Goal: Information Seeking & Learning: Find specific fact

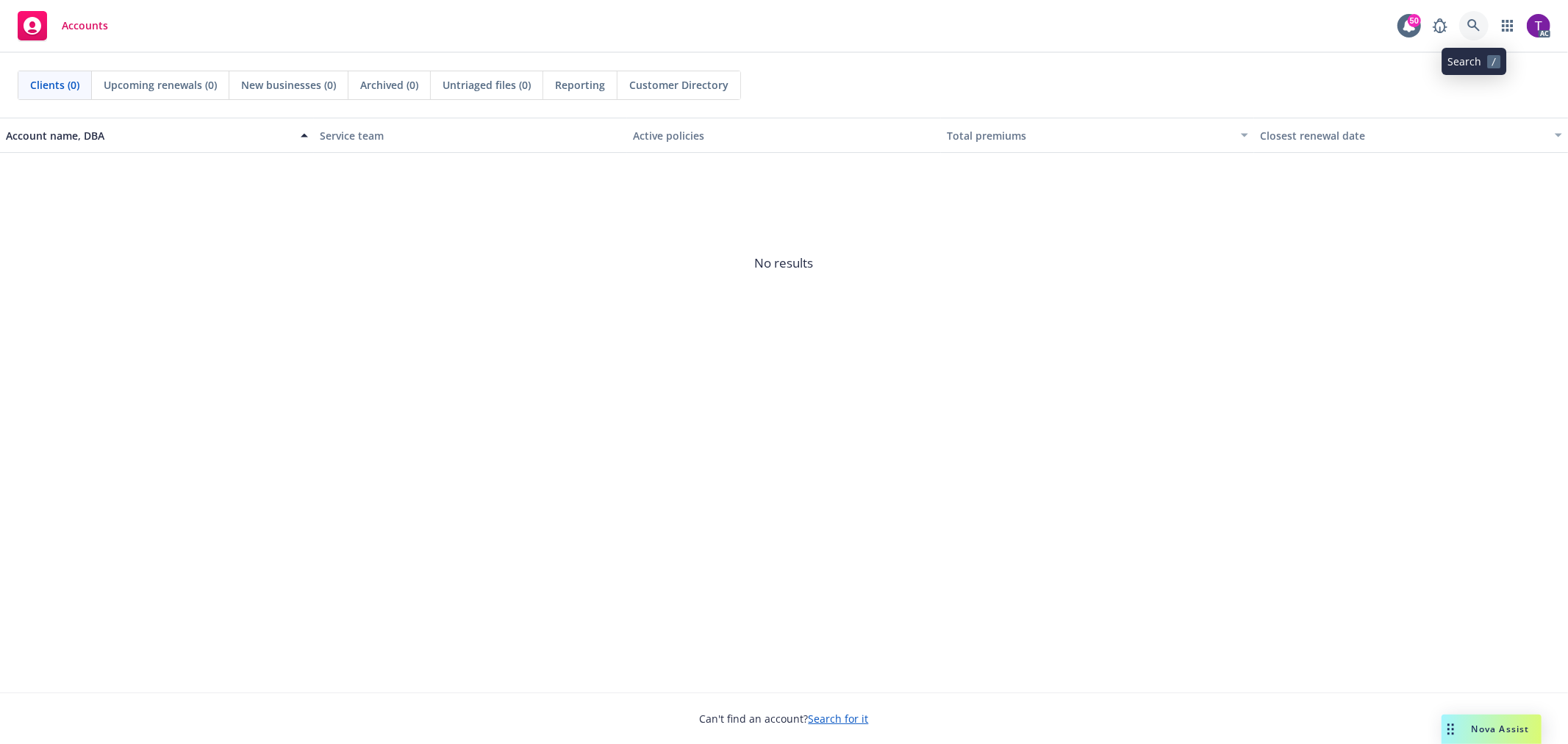
click at [1468, 25] on icon at bounding box center [1473, 26] width 12 height 12
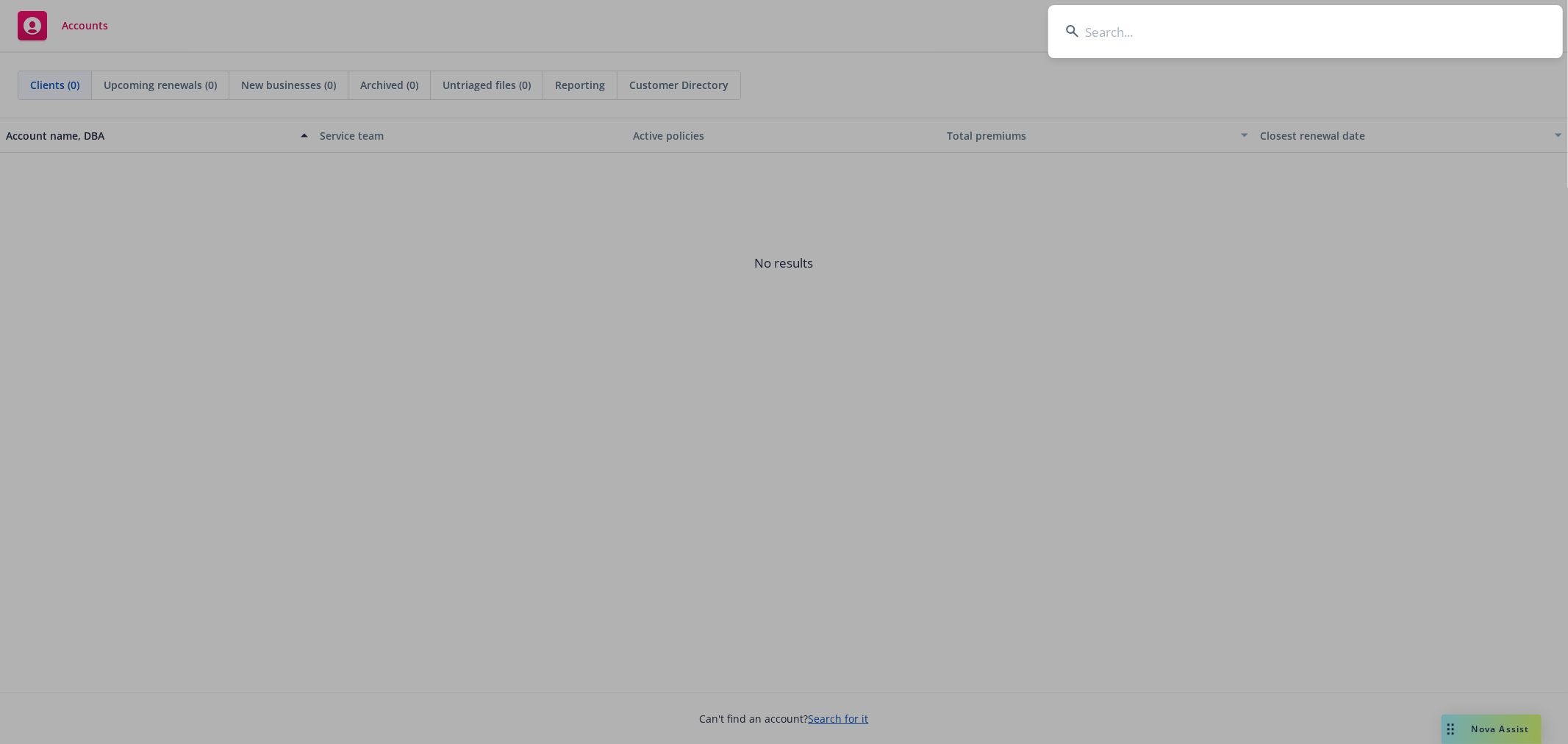
click at [1126, 36] on input at bounding box center [1305, 32] width 514 height 53
paste input "[PERSON_NAME] Family Orchards, Inc."
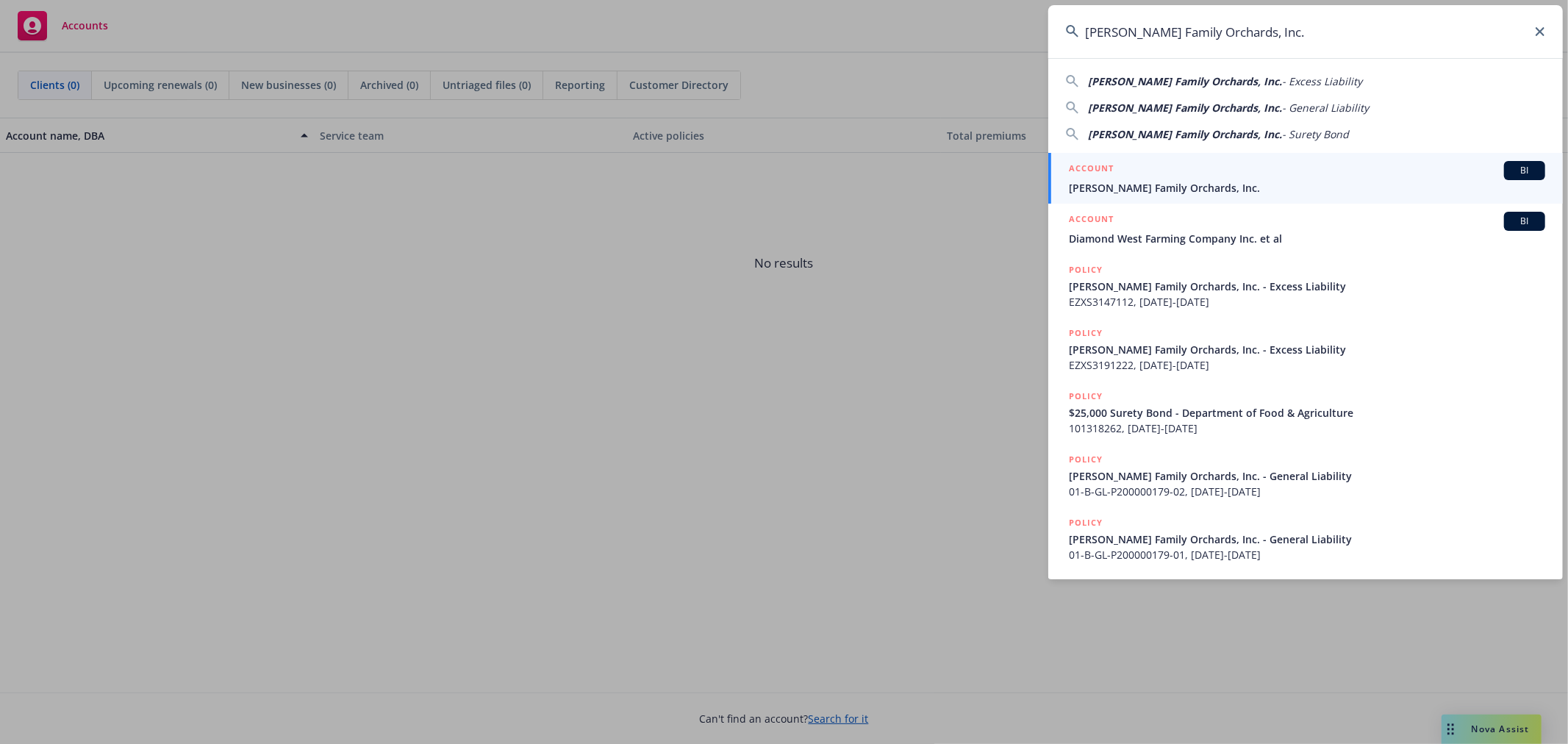
type input "[PERSON_NAME] Family Orchards, Inc."
click at [1118, 168] on div "ACCOUNT BI" at bounding box center [1307, 171] width 476 height 20
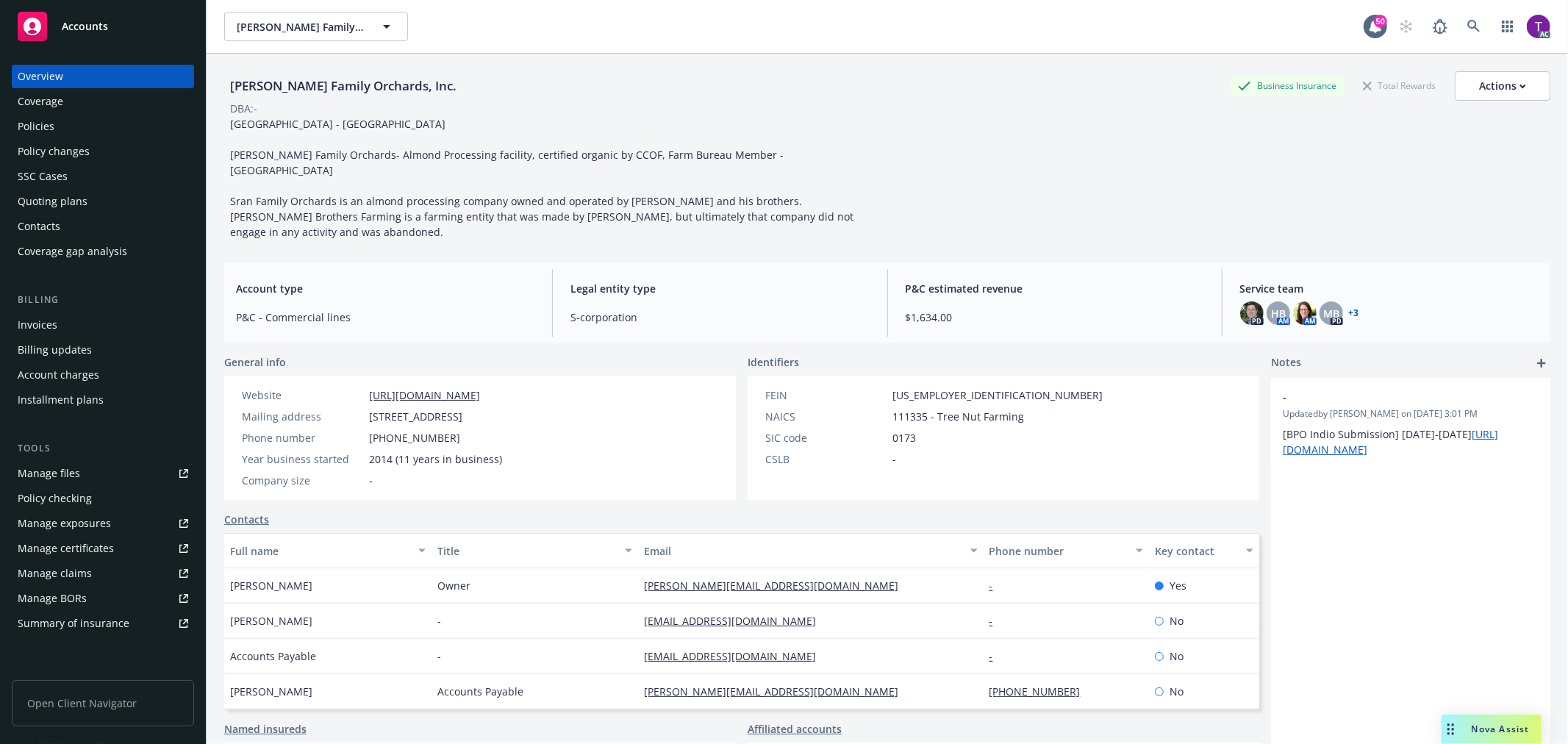
click at [41, 322] on div "Invoices" at bounding box center [37, 324] width 40 height 23
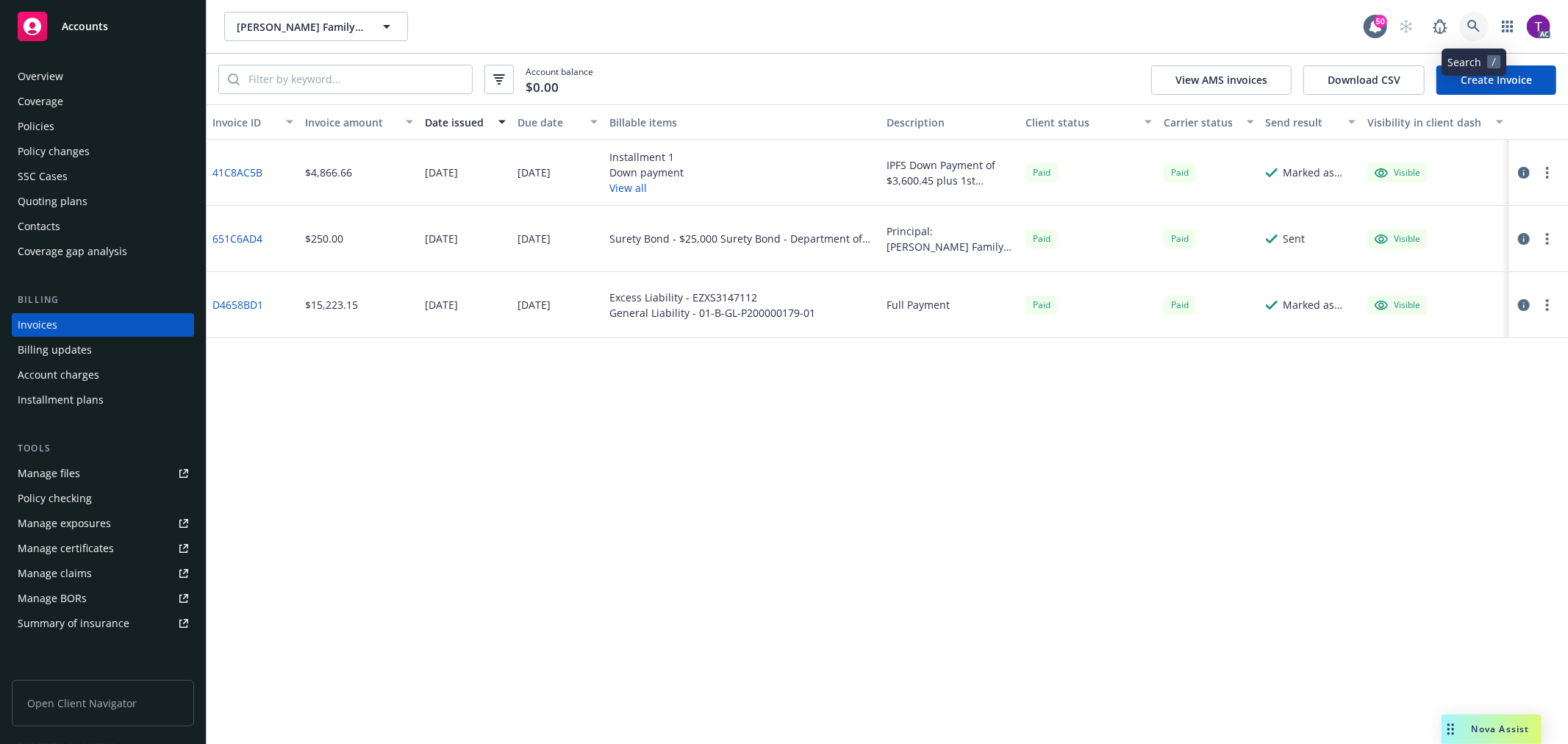
click at [1477, 20] on icon at bounding box center [1473, 26] width 13 height 13
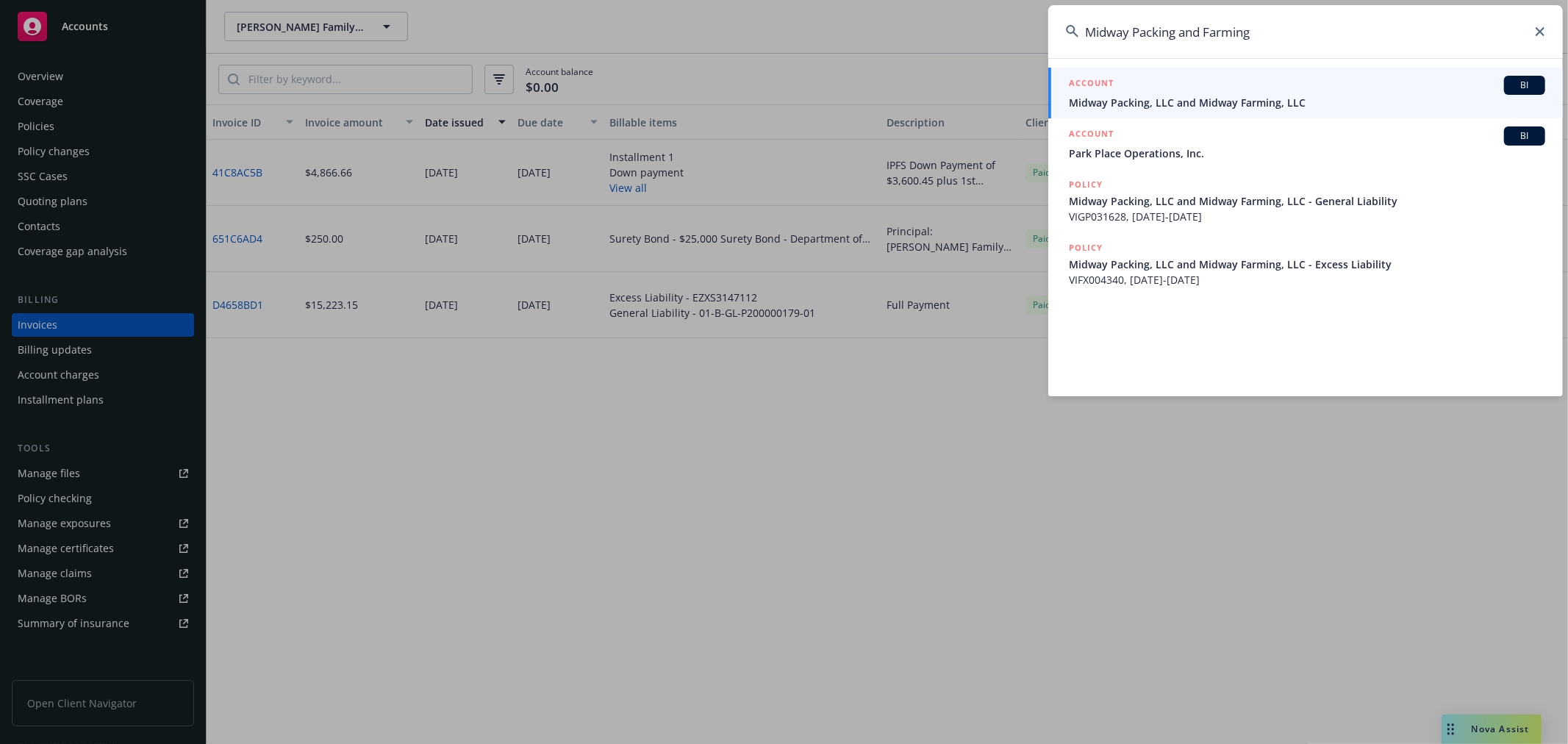
type input "Midway Packing and Farming"
click at [1230, 96] on span "Midway Packing, LLC and Midway Farming, LLC" at bounding box center [1307, 102] width 476 height 15
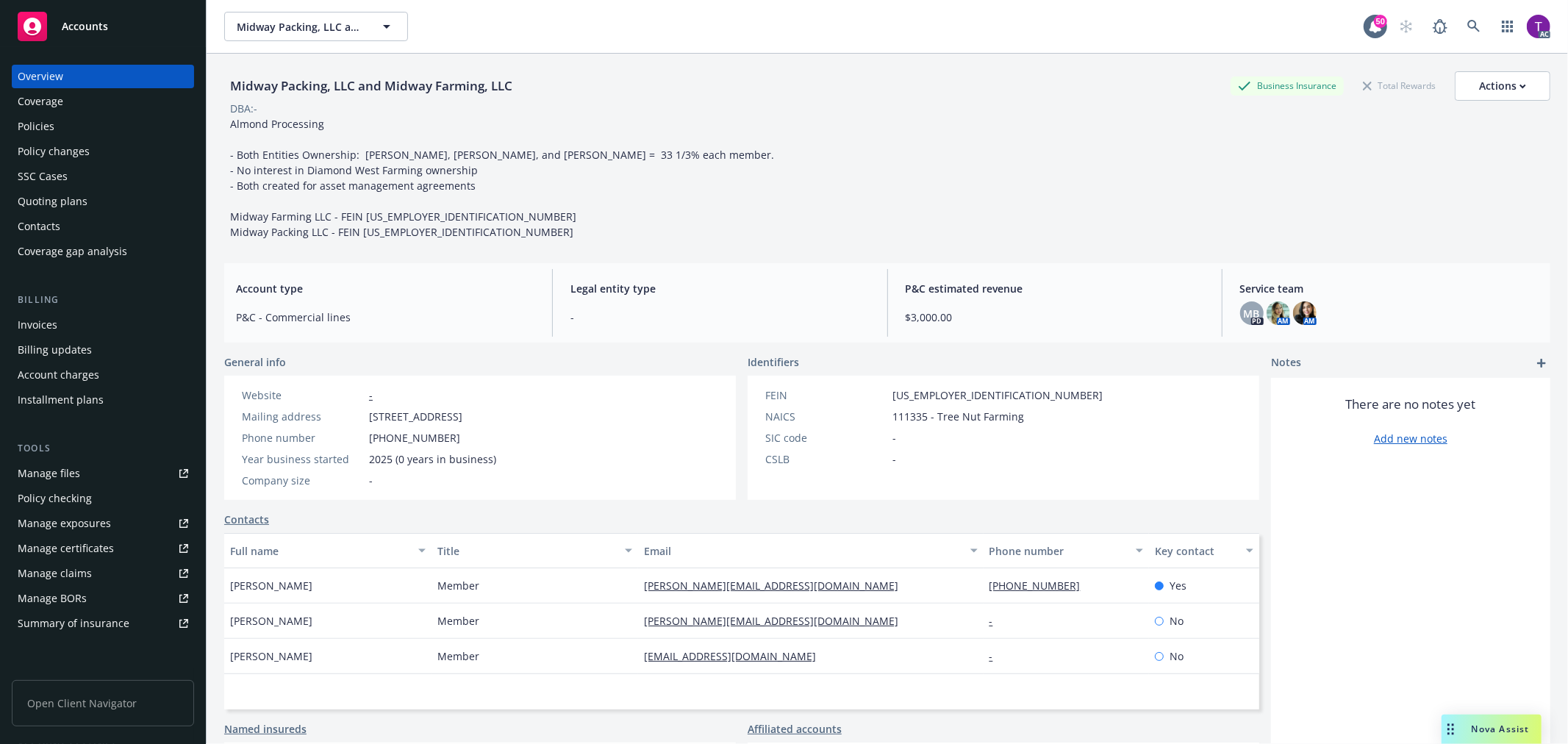
click at [106, 332] on div "Invoices" at bounding box center [103, 324] width 171 height 23
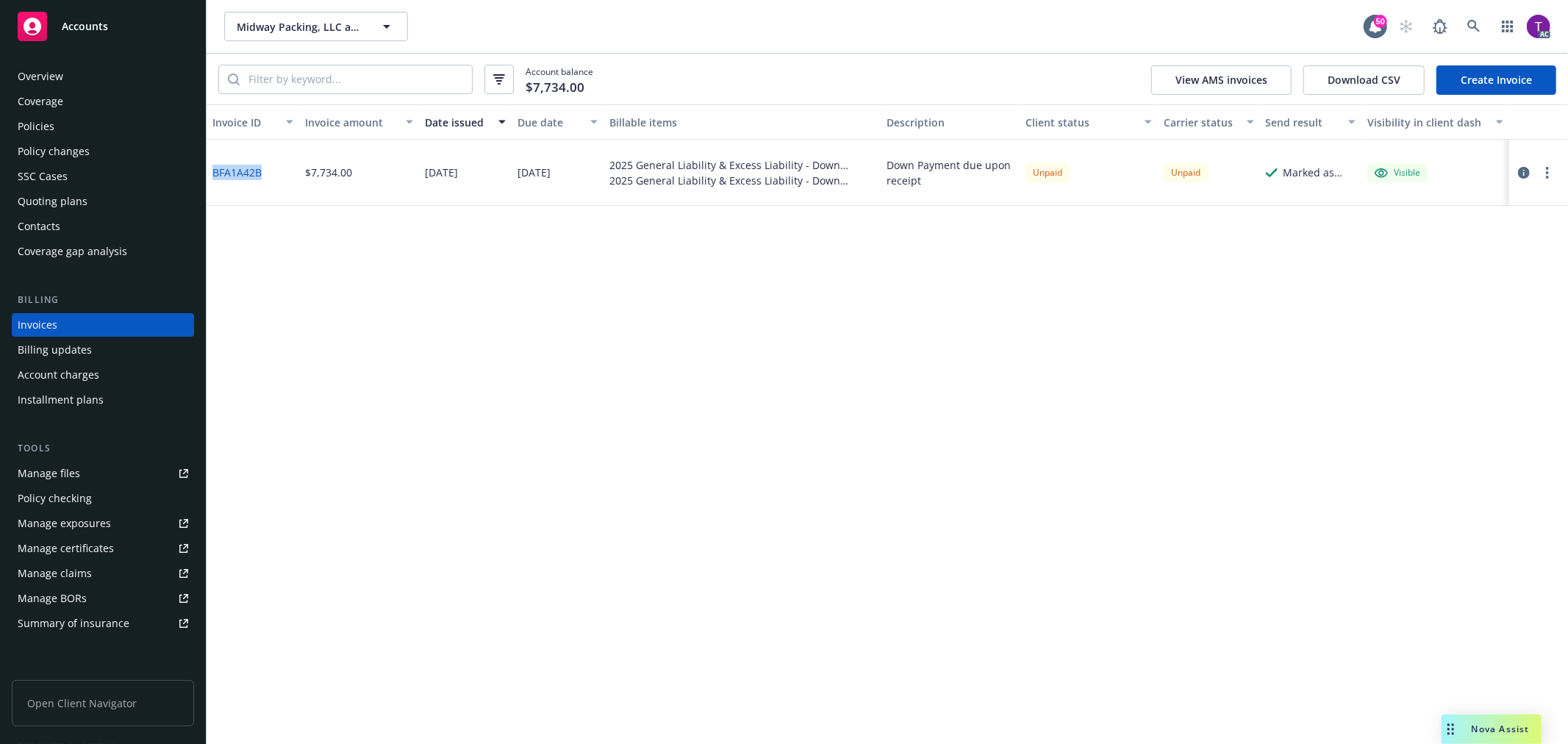
drag, startPoint x: 266, startPoint y: 172, endPoint x: 214, endPoint y: 171, distance: 52.0
click at [214, 171] on div "BFA1A42B" at bounding box center [252, 172] width 92 height 66
copy link "BFA1A42B"
click at [244, 171] on link "BFA1A42B" at bounding box center [236, 172] width 49 height 15
click at [41, 474] on div "Manage files" at bounding box center [49, 474] width 62 height 23
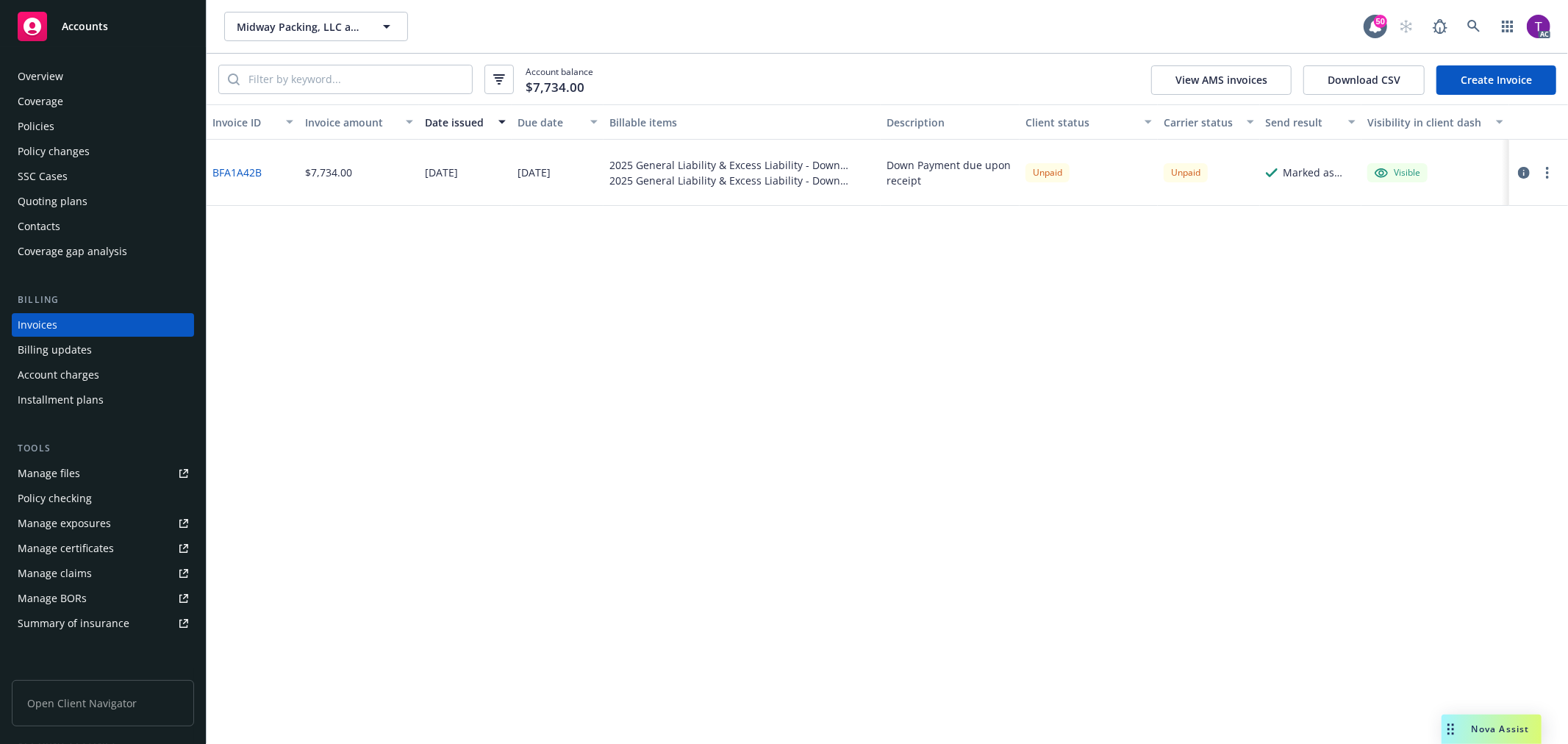
click at [1525, 167] on icon "button" at bounding box center [1523, 172] width 12 height 12
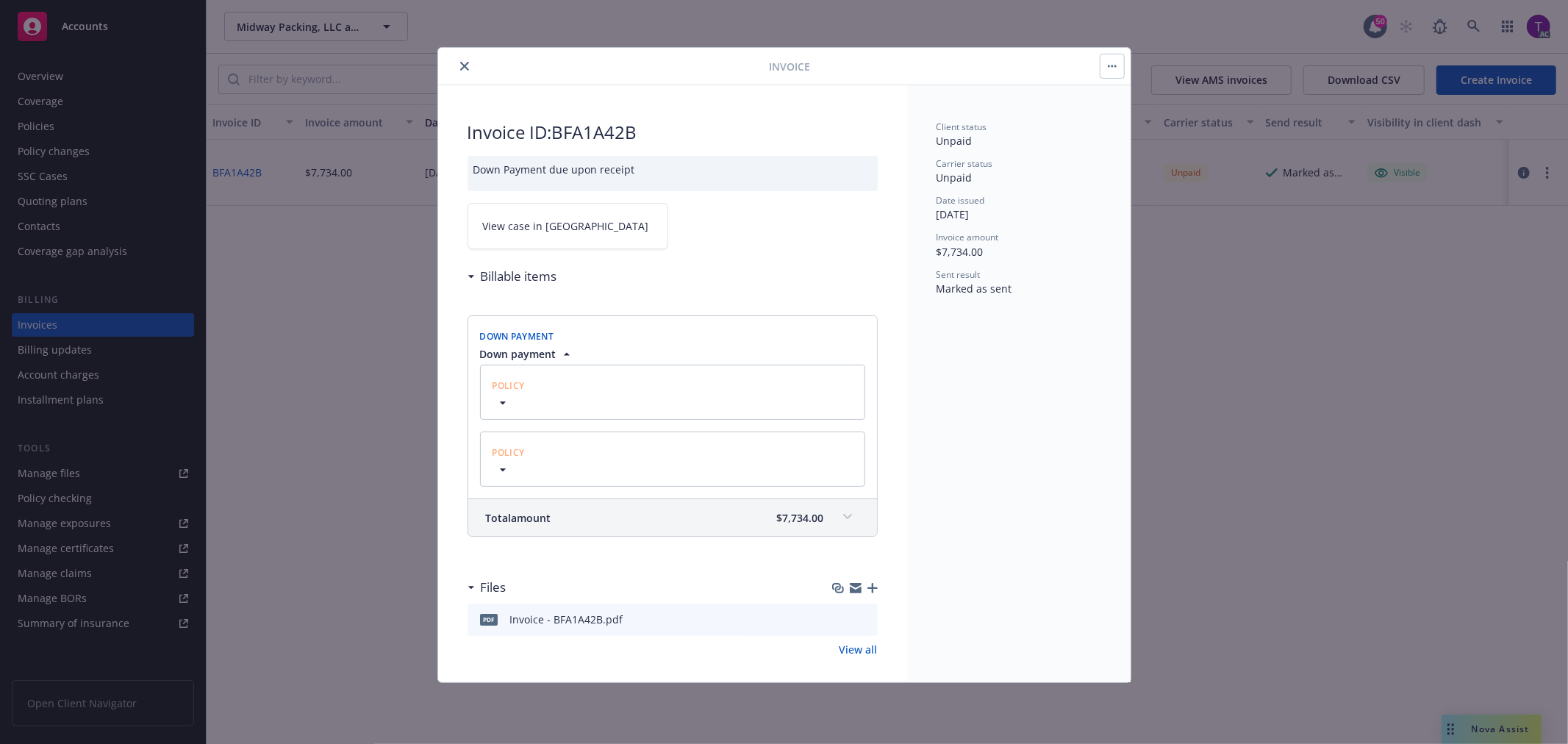
click at [559, 223] on span "View case in [GEOGRAPHIC_DATA]" at bounding box center [566, 226] width 166 height 15
click at [460, 65] on icon "close" at bounding box center [465, 66] width 9 height 9
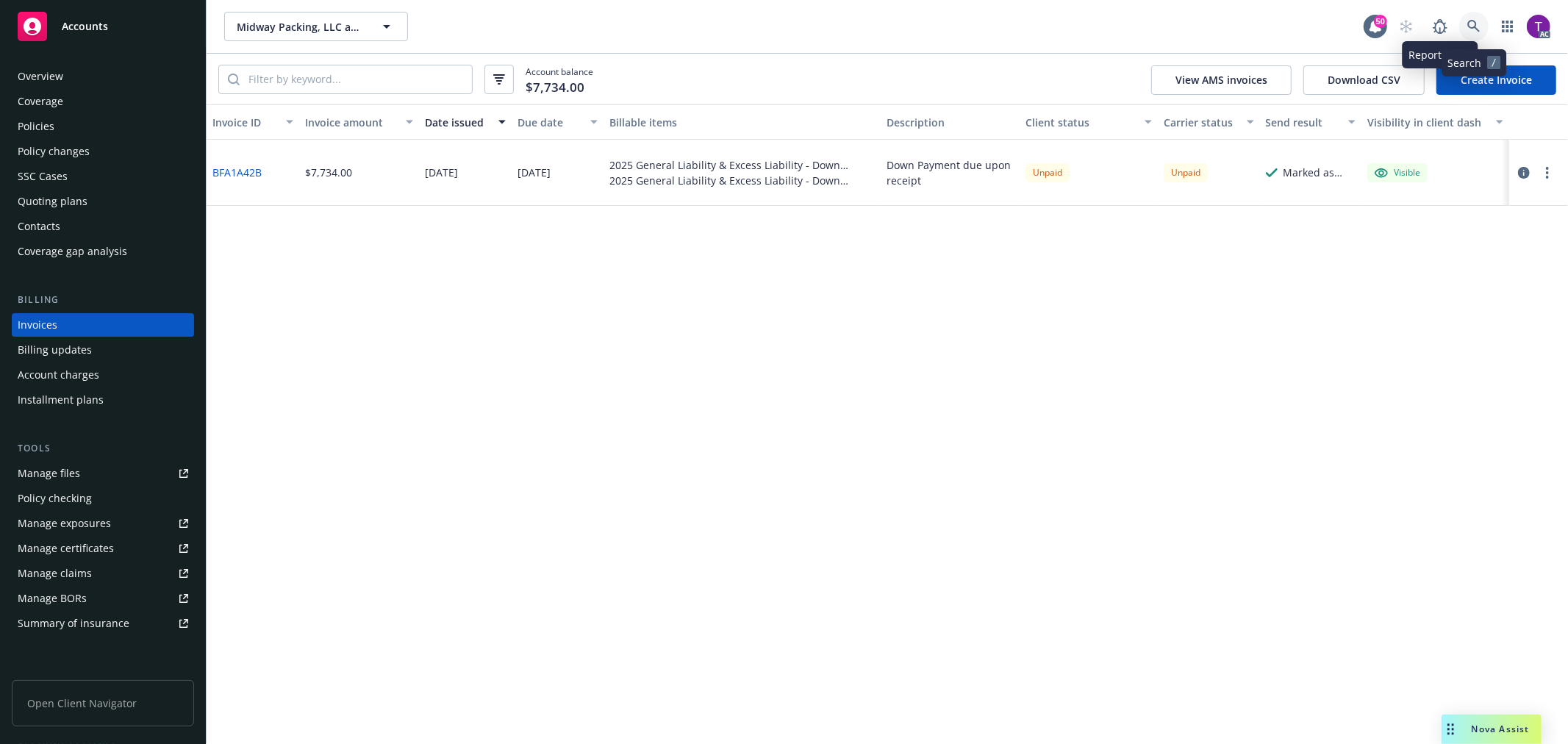
click at [1462, 30] on link at bounding box center [1473, 26] width 29 height 29
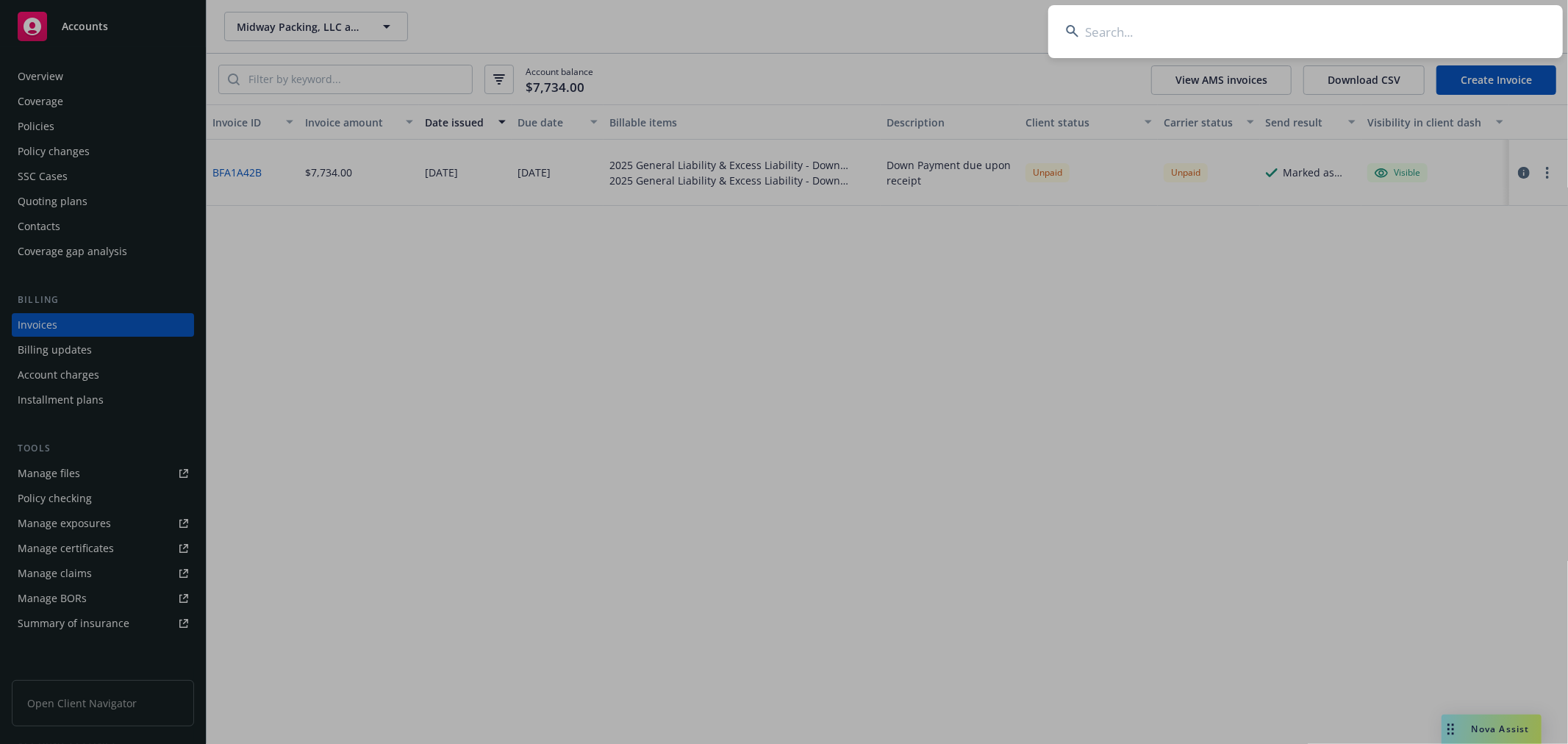
paste input "Tempero Bio, Inc"
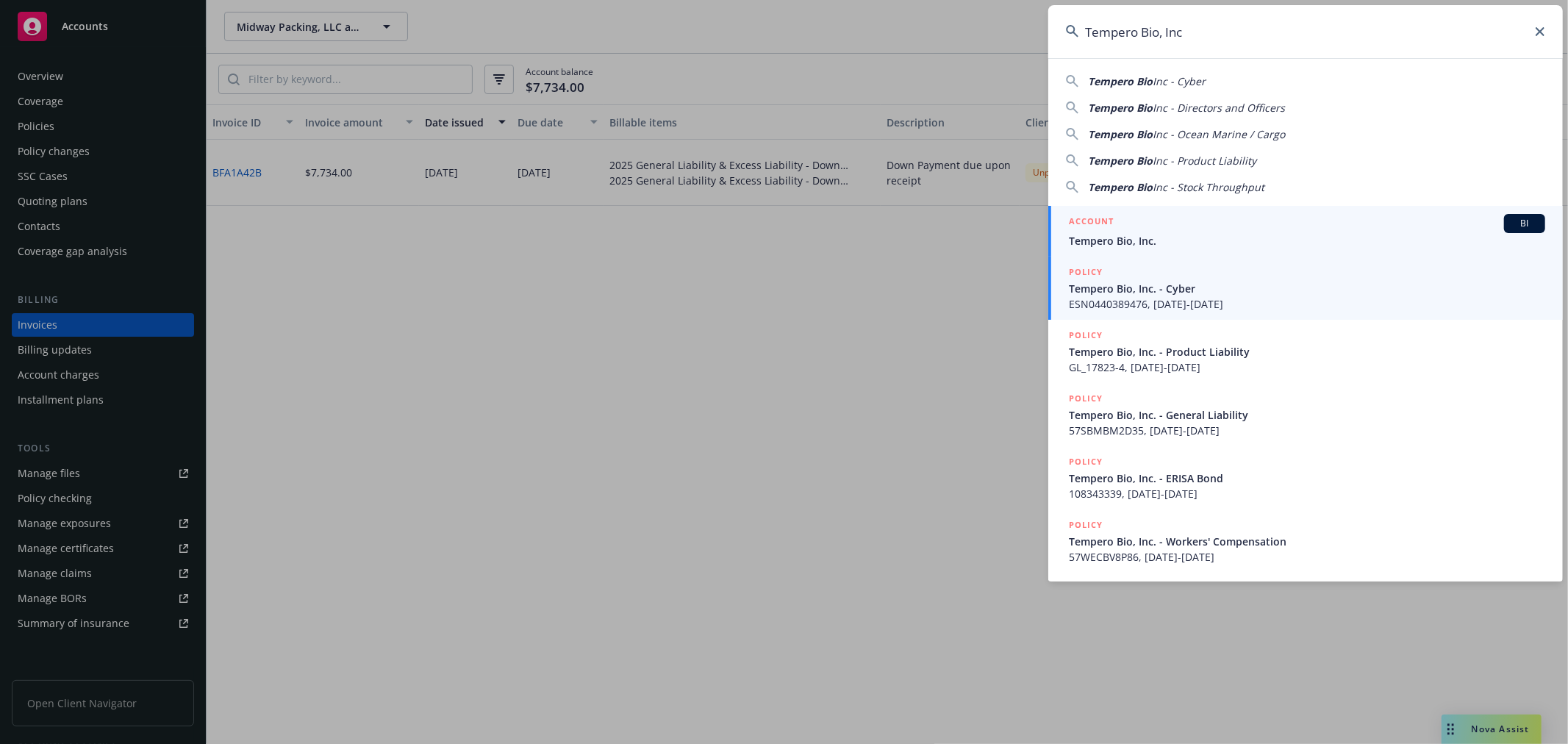
type input "Tempero Bio, Inc"
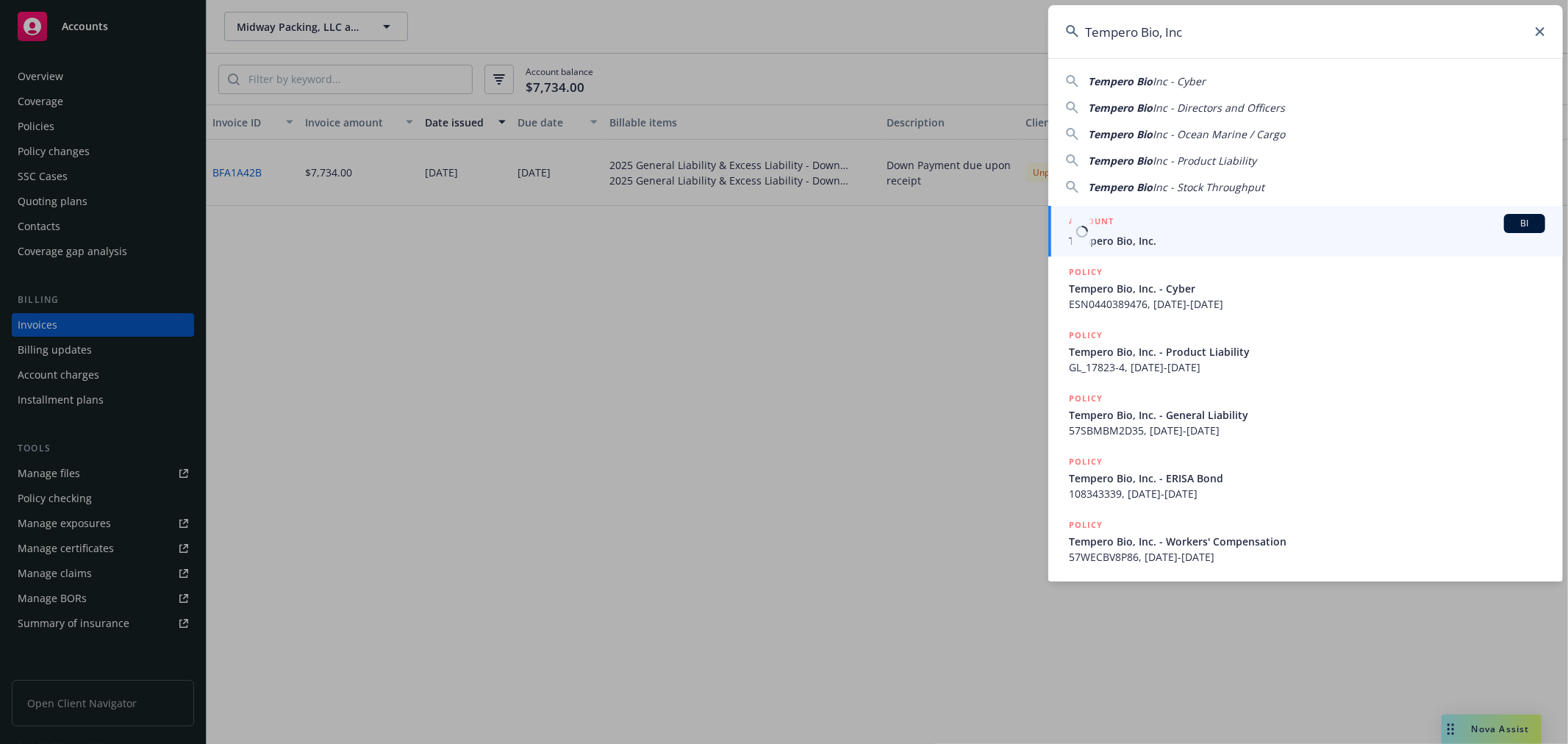
click at [1111, 230] on h5 "ACCOUNT" at bounding box center [1091, 223] width 44 height 18
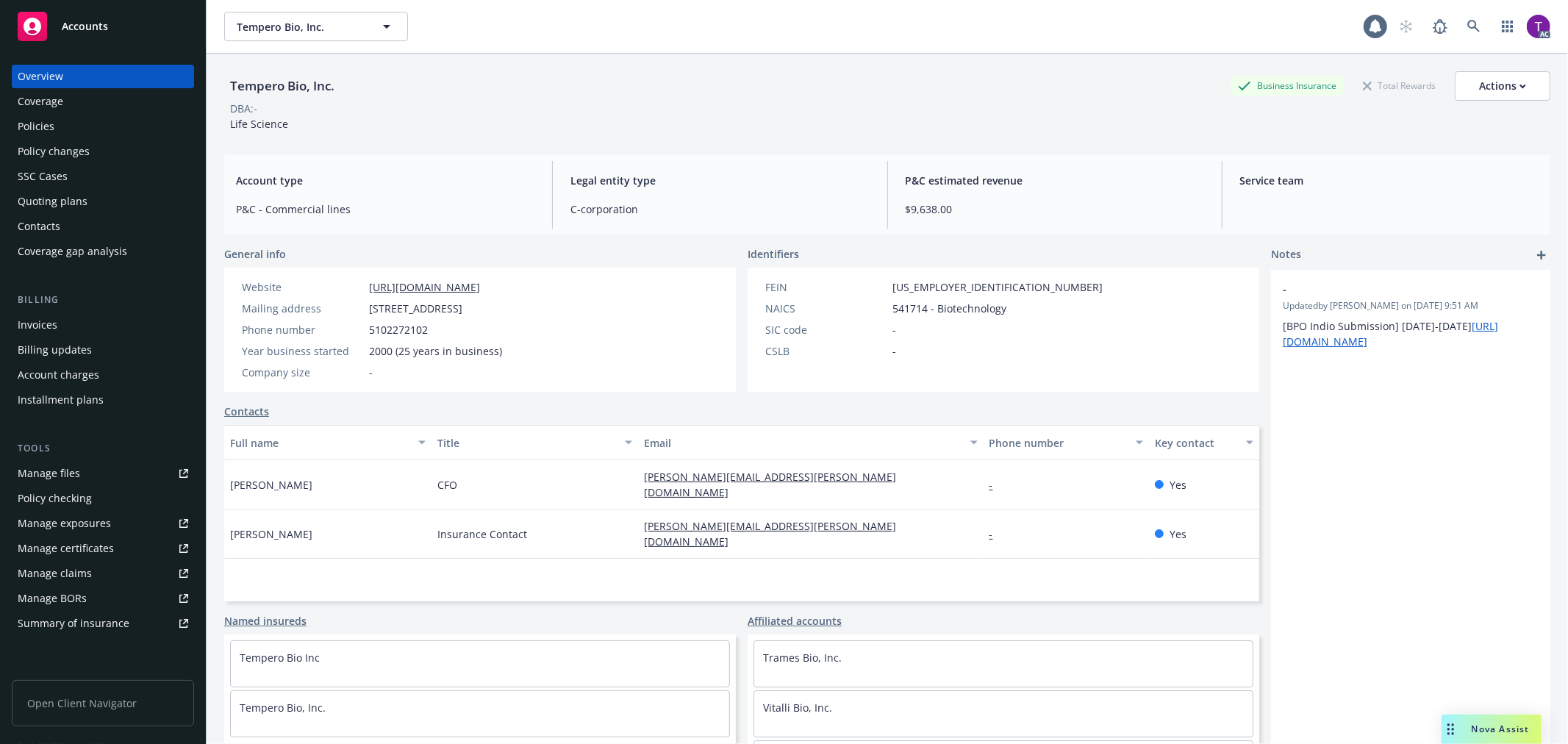
click at [47, 327] on div "Invoices" at bounding box center [37, 324] width 40 height 23
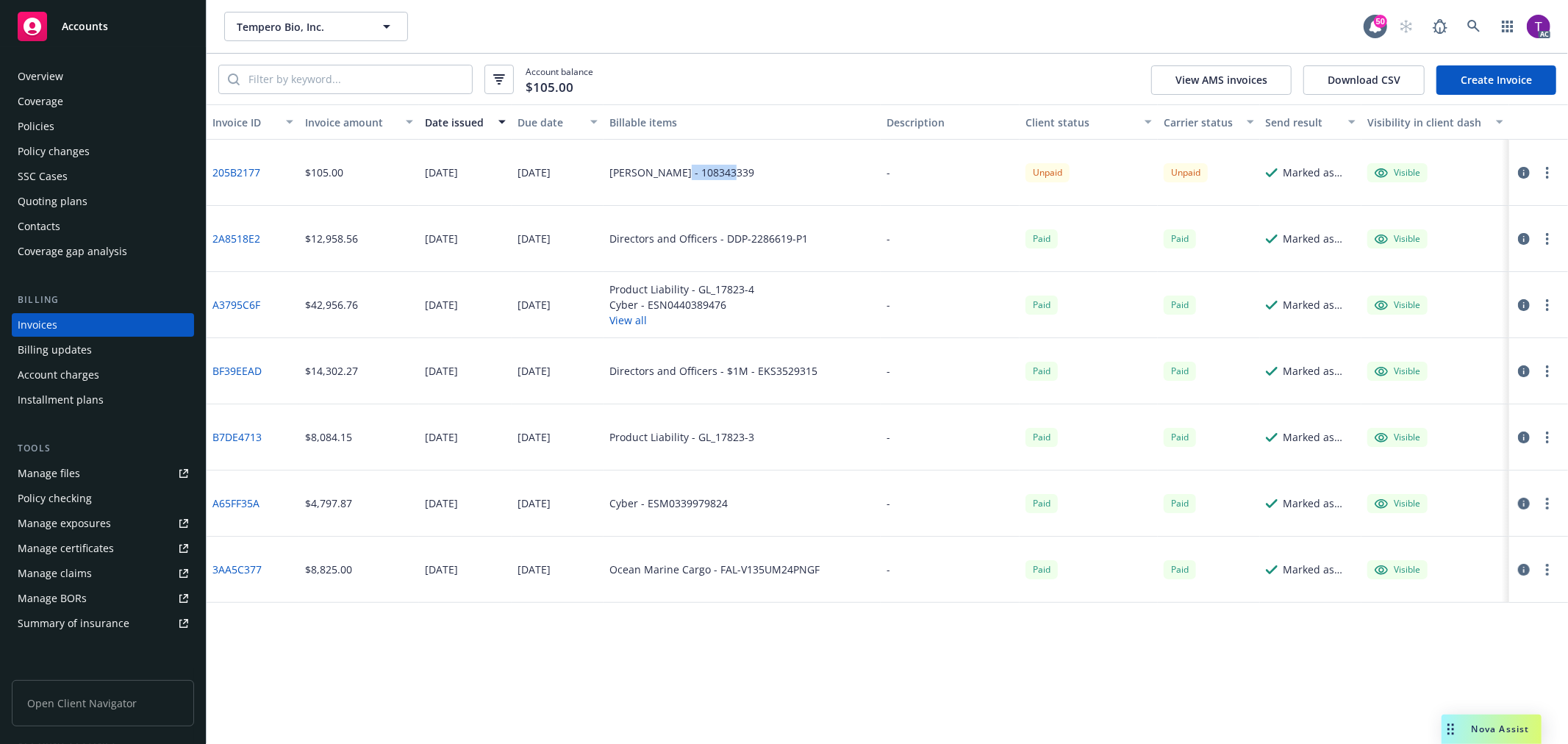
drag, startPoint x: 712, startPoint y: 171, endPoint x: 672, endPoint y: 171, distance: 40.0
click at [672, 171] on div "[PERSON_NAME] - 108343339" at bounding box center [681, 172] width 145 height 15
click at [1526, 164] on button "button" at bounding box center [1524, 172] width 18 height 18
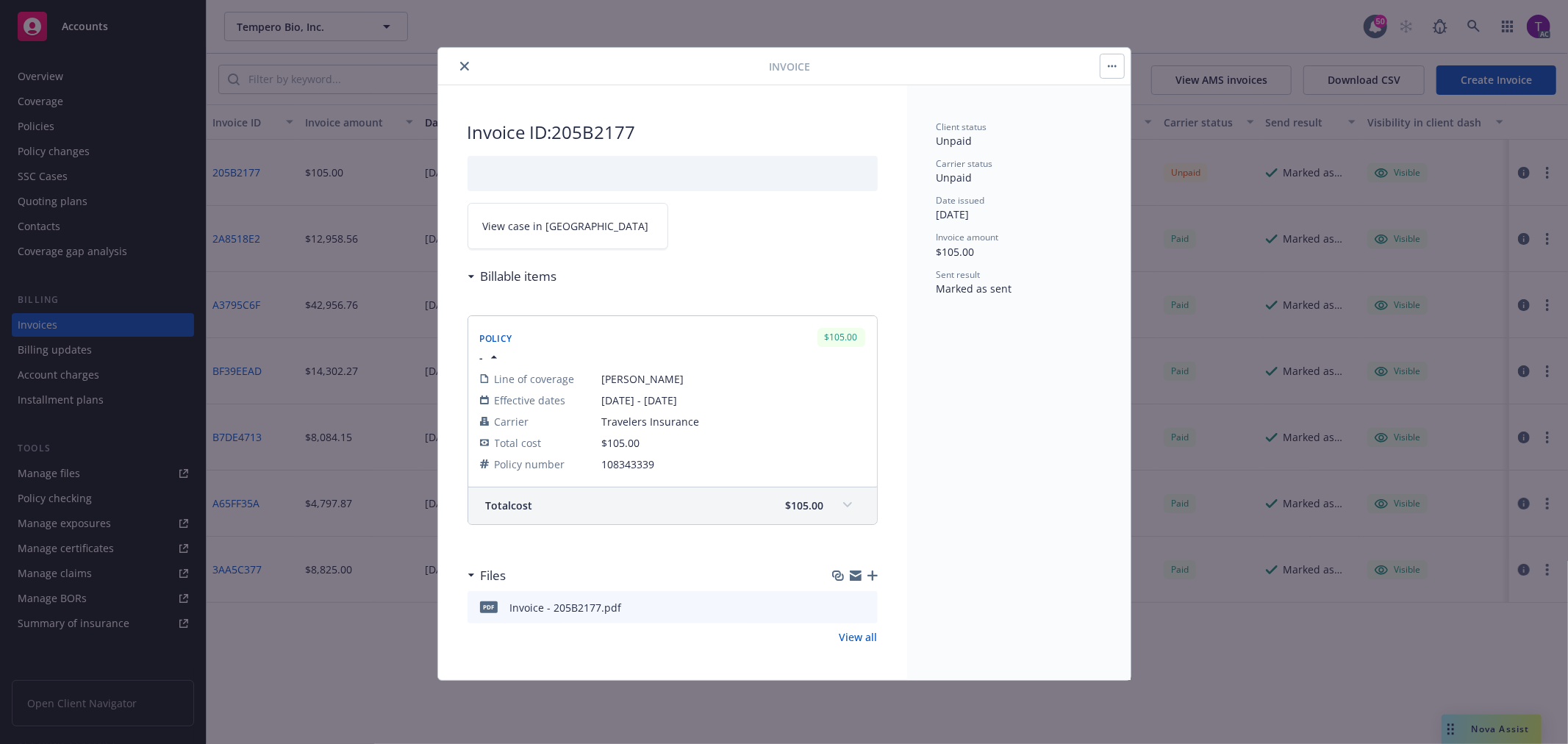
click at [554, 238] on link "View case in [GEOGRAPHIC_DATA]" at bounding box center [568, 226] width 201 height 46
click at [462, 61] on icon "close" at bounding box center [465, 66] width 9 height 9
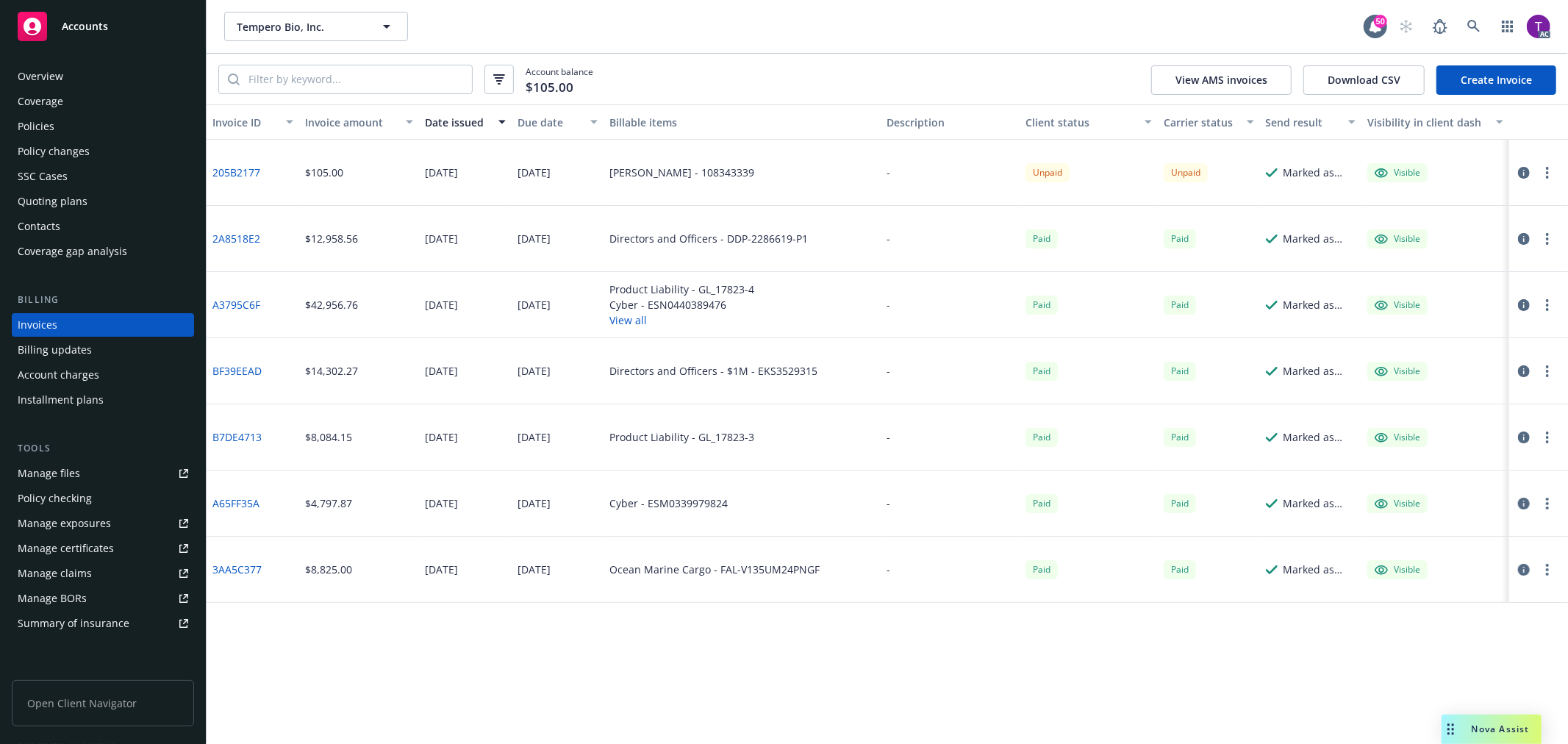
click at [89, 123] on div "Policies" at bounding box center [103, 126] width 171 height 23
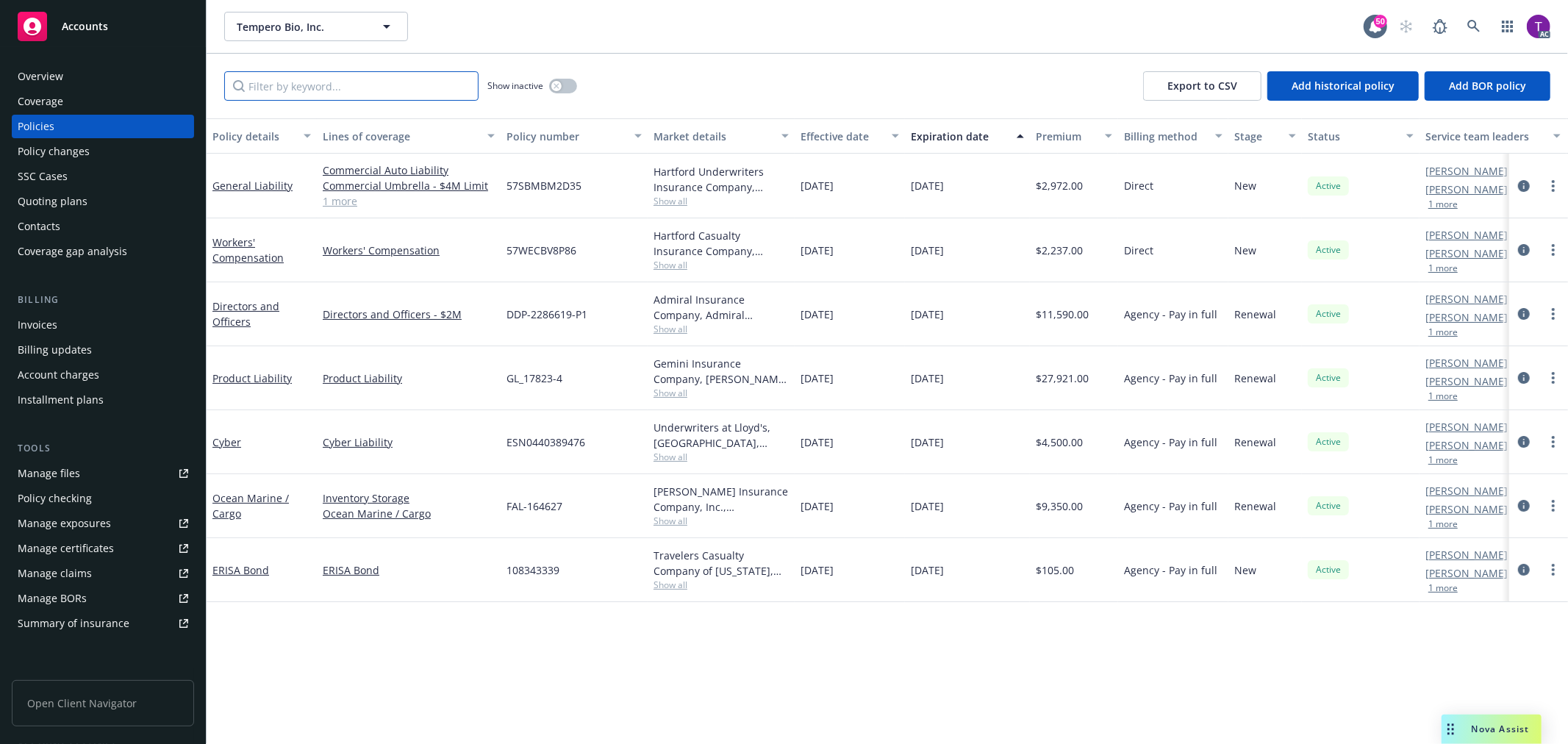
click at [414, 79] on input "Filter by keyword..." at bounding box center [351, 85] width 254 height 29
paste input "108343339"
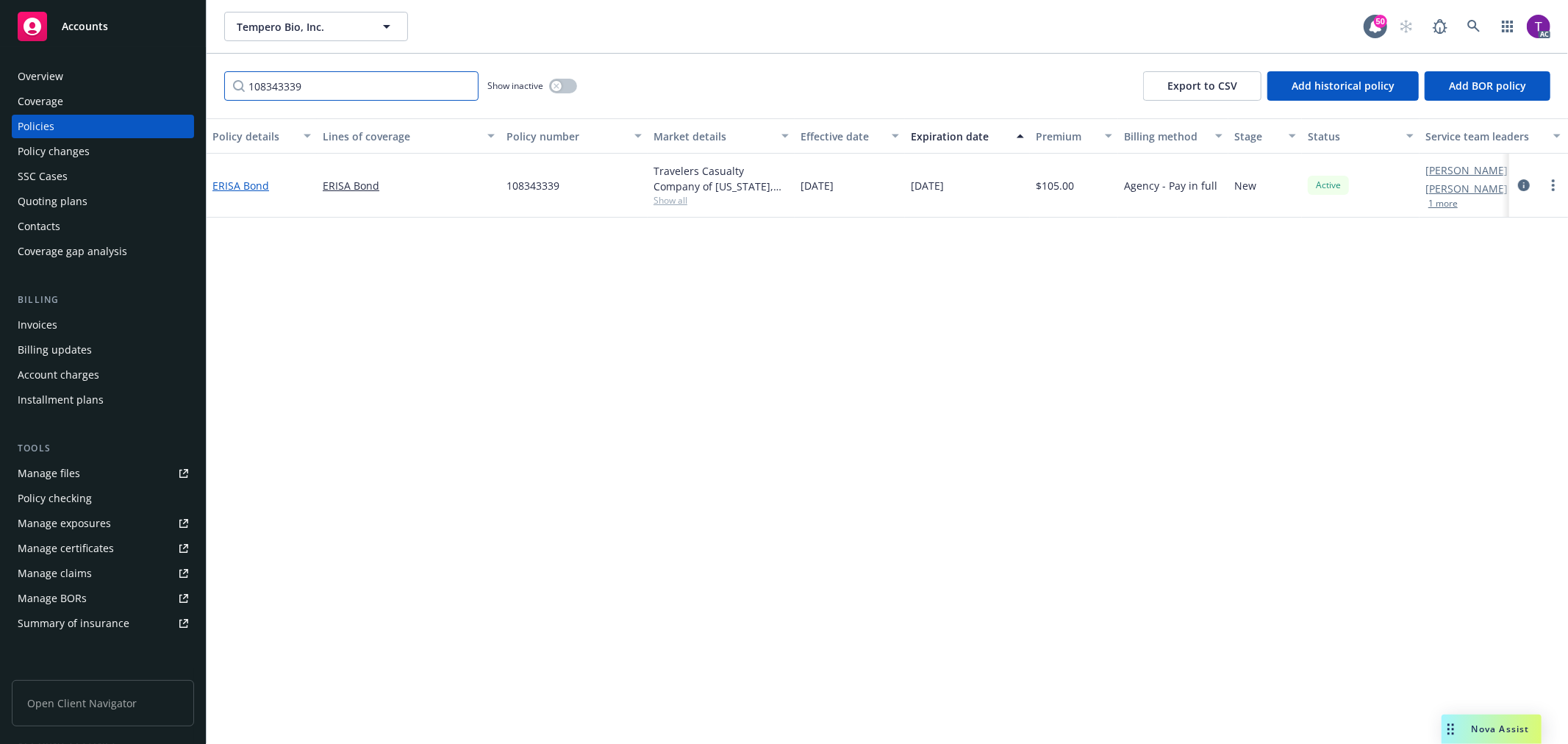
type input "108343339"
click at [240, 185] on link "ERISA Bond" at bounding box center [241, 186] width 57 height 14
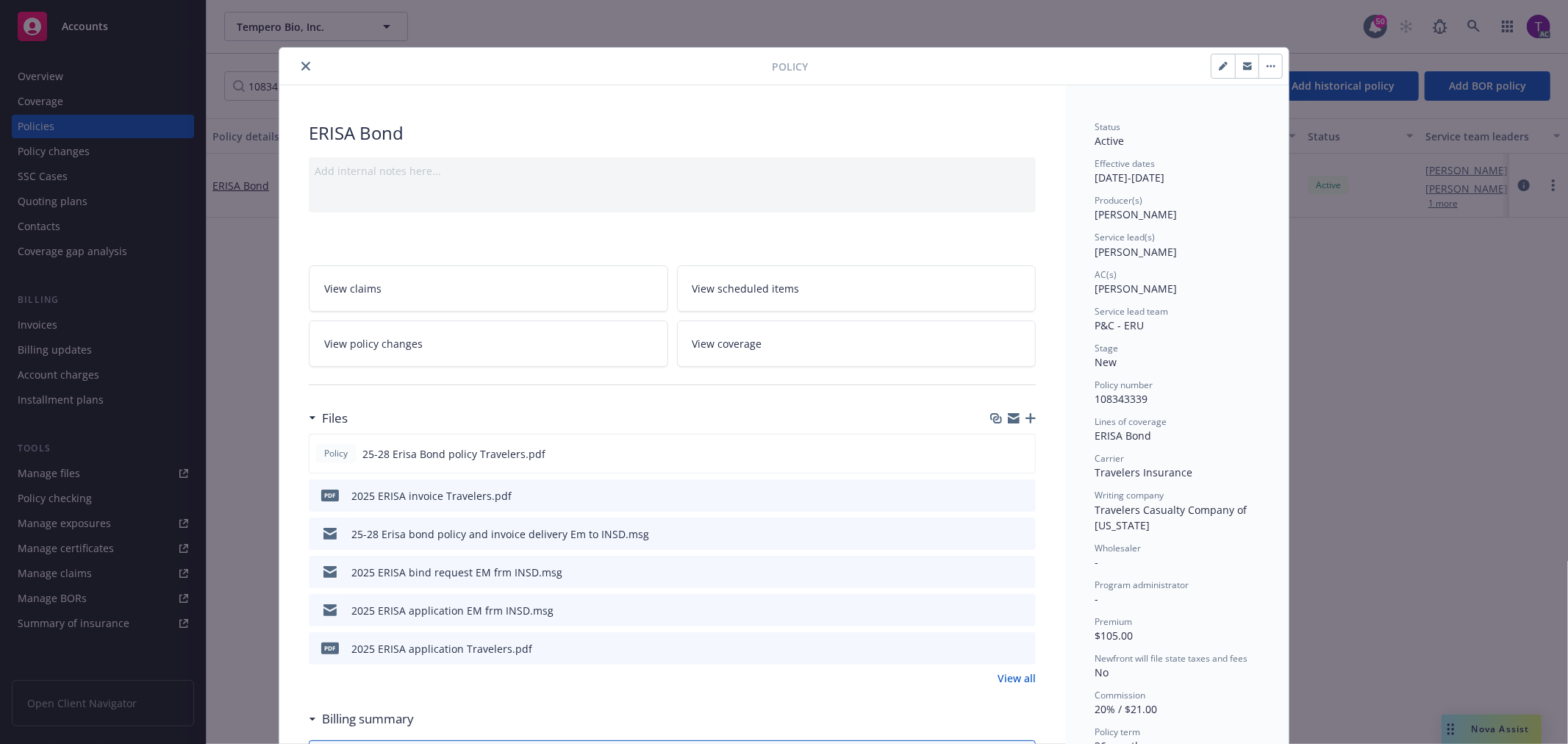
click at [301, 65] on icon "close" at bounding box center [306, 66] width 9 height 9
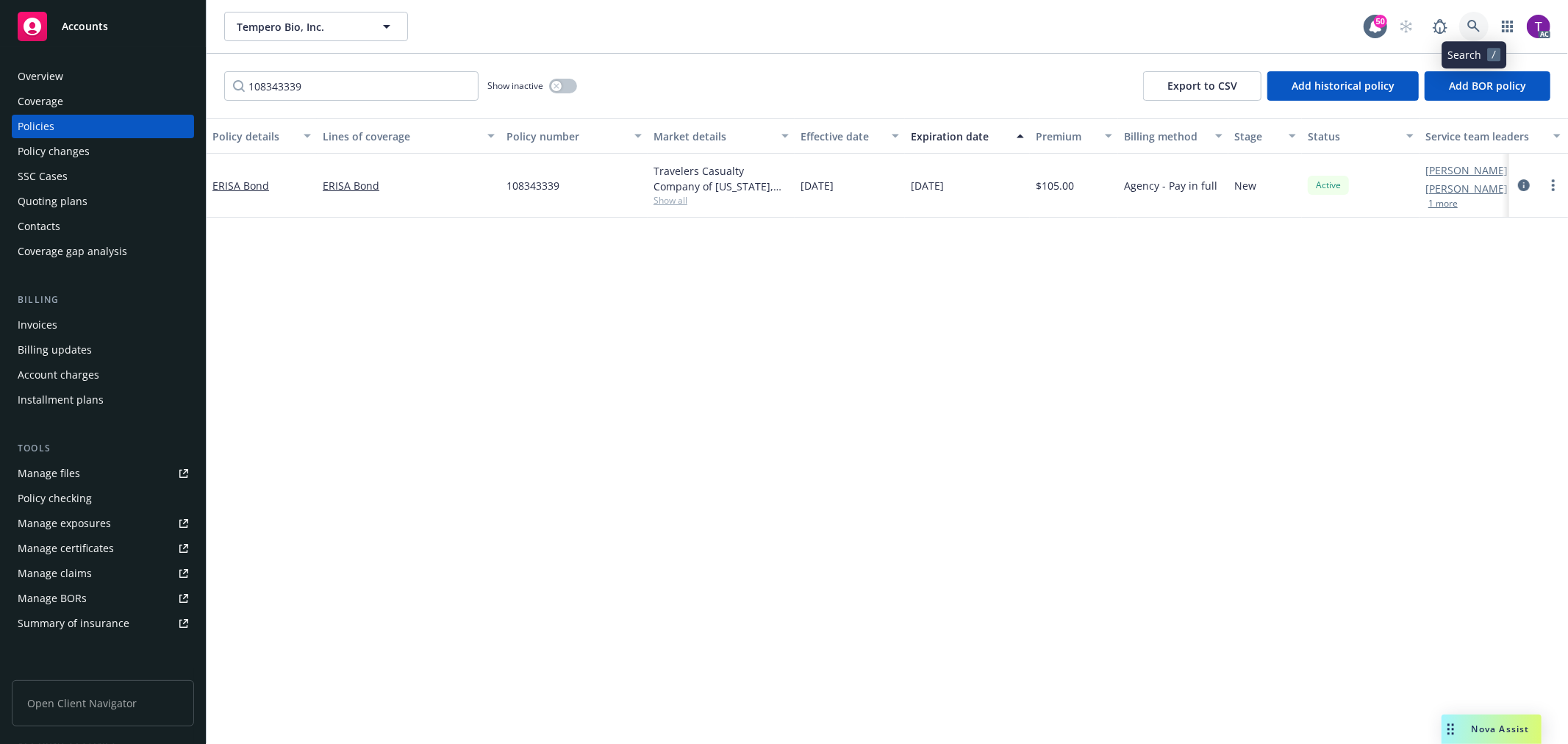
click at [1468, 25] on icon at bounding box center [1473, 26] width 12 height 12
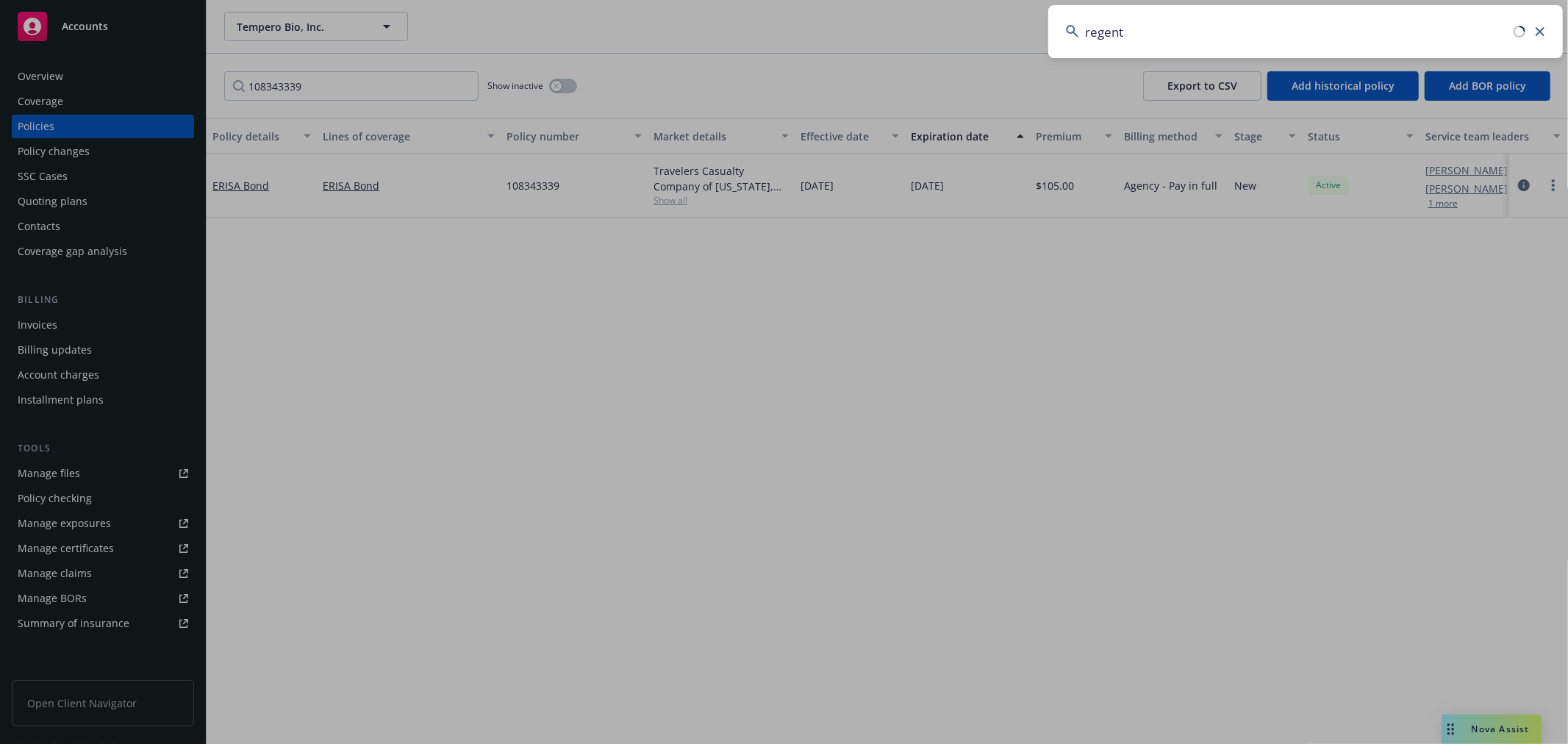
type input "regent"
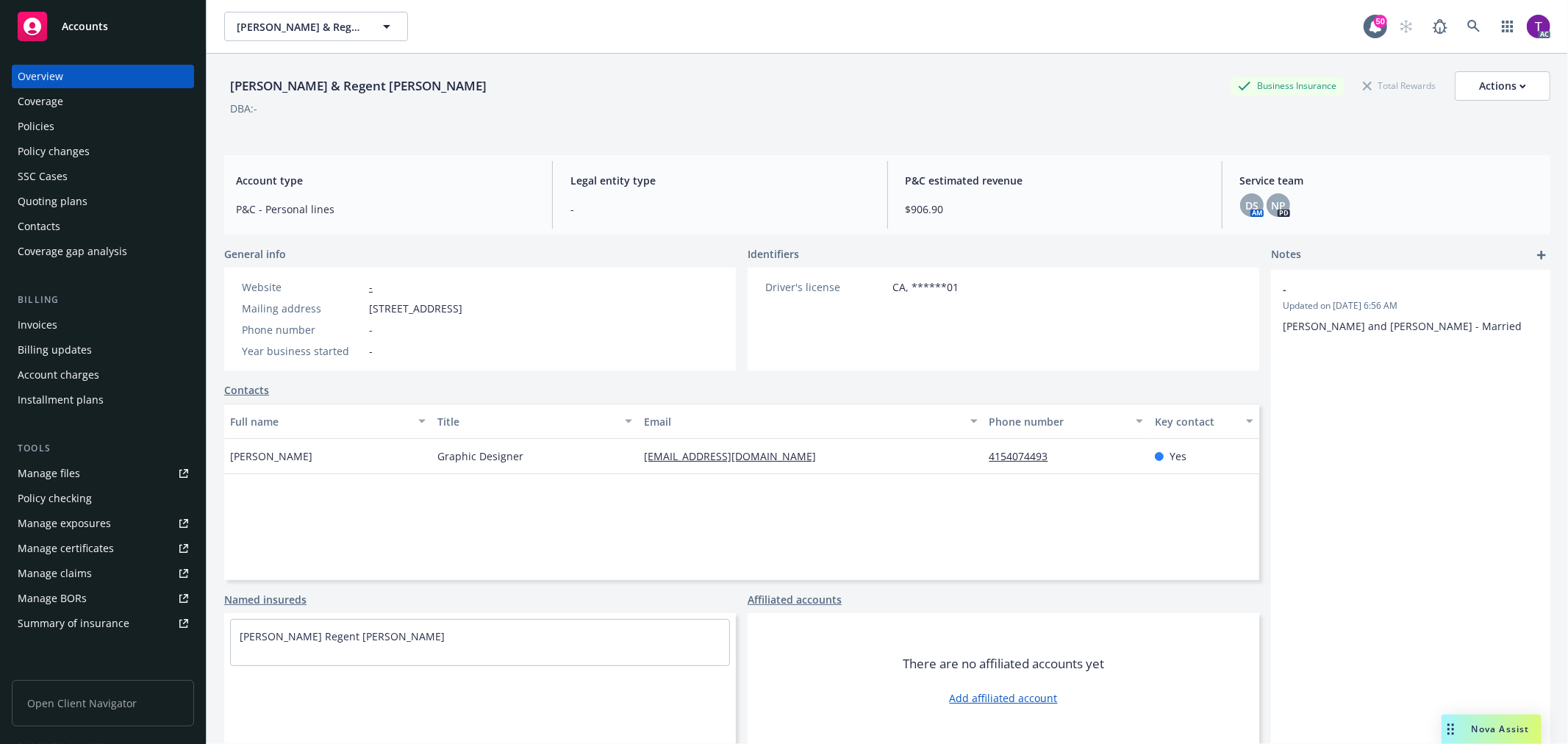
click at [70, 322] on div "Invoices" at bounding box center [103, 324] width 171 height 23
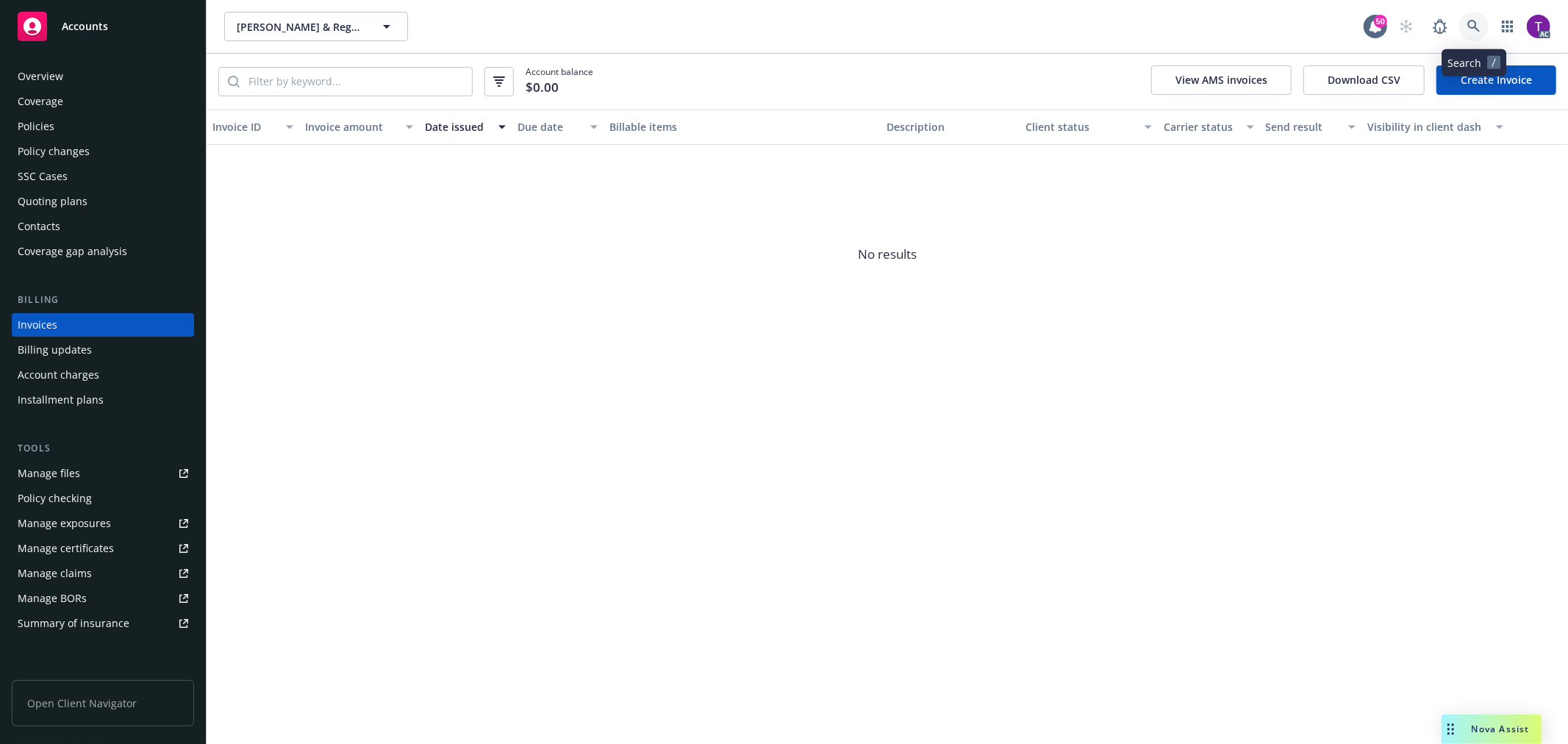
click at [1479, 23] on icon at bounding box center [1473, 26] width 13 height 13
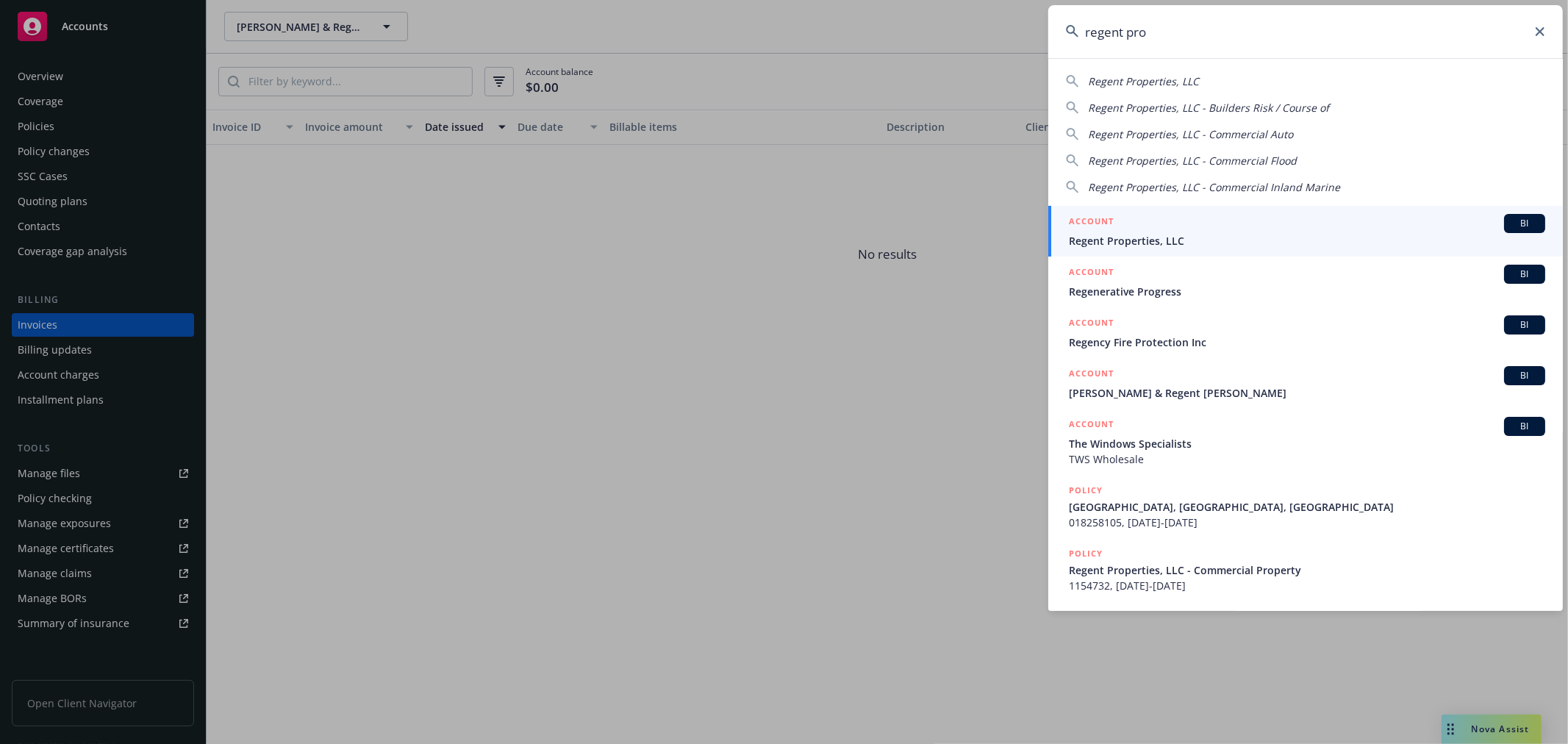
type input "regent pro"
click at [1125, 239] on span "Regent Properties, LLC" at bounding box center [1307, 240] width 476 height 15
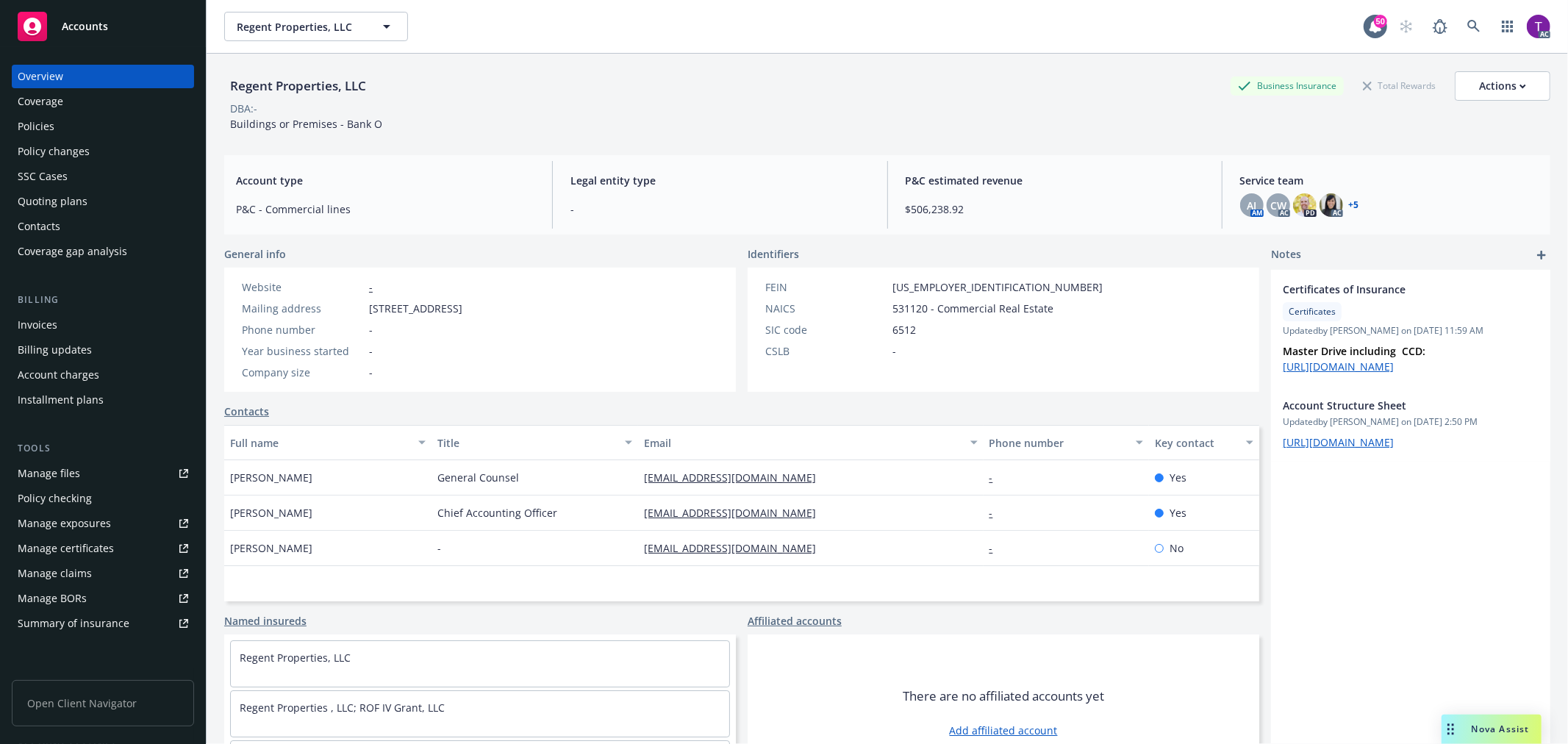
click at [42, 328] on div "Invoices" at bounding box center [37, 324] width 40 height 23
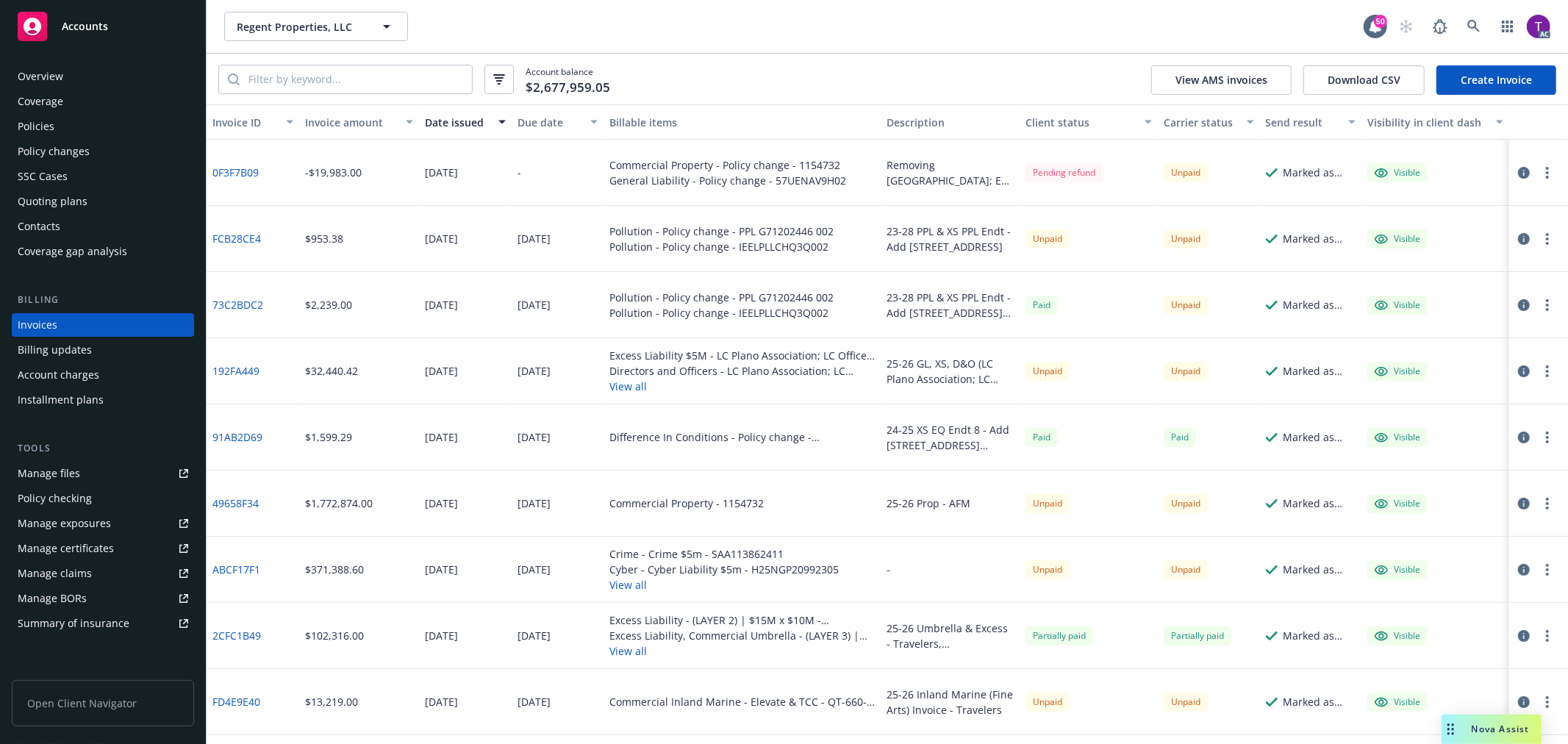
click at [1045, 123] on div "Client status" at bounding box center [1080, 122] width 111 height 15
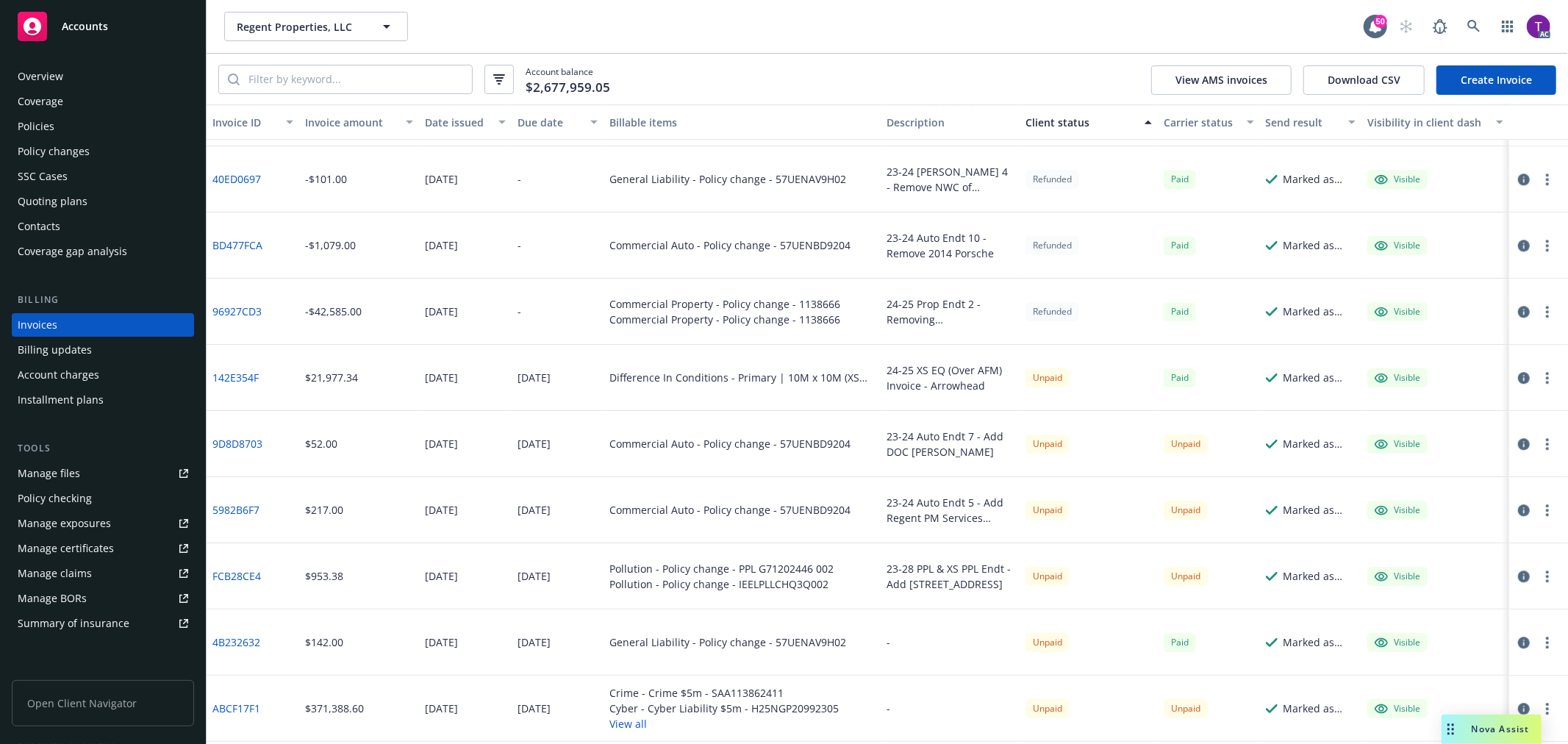
scroll to position [3697, 0]
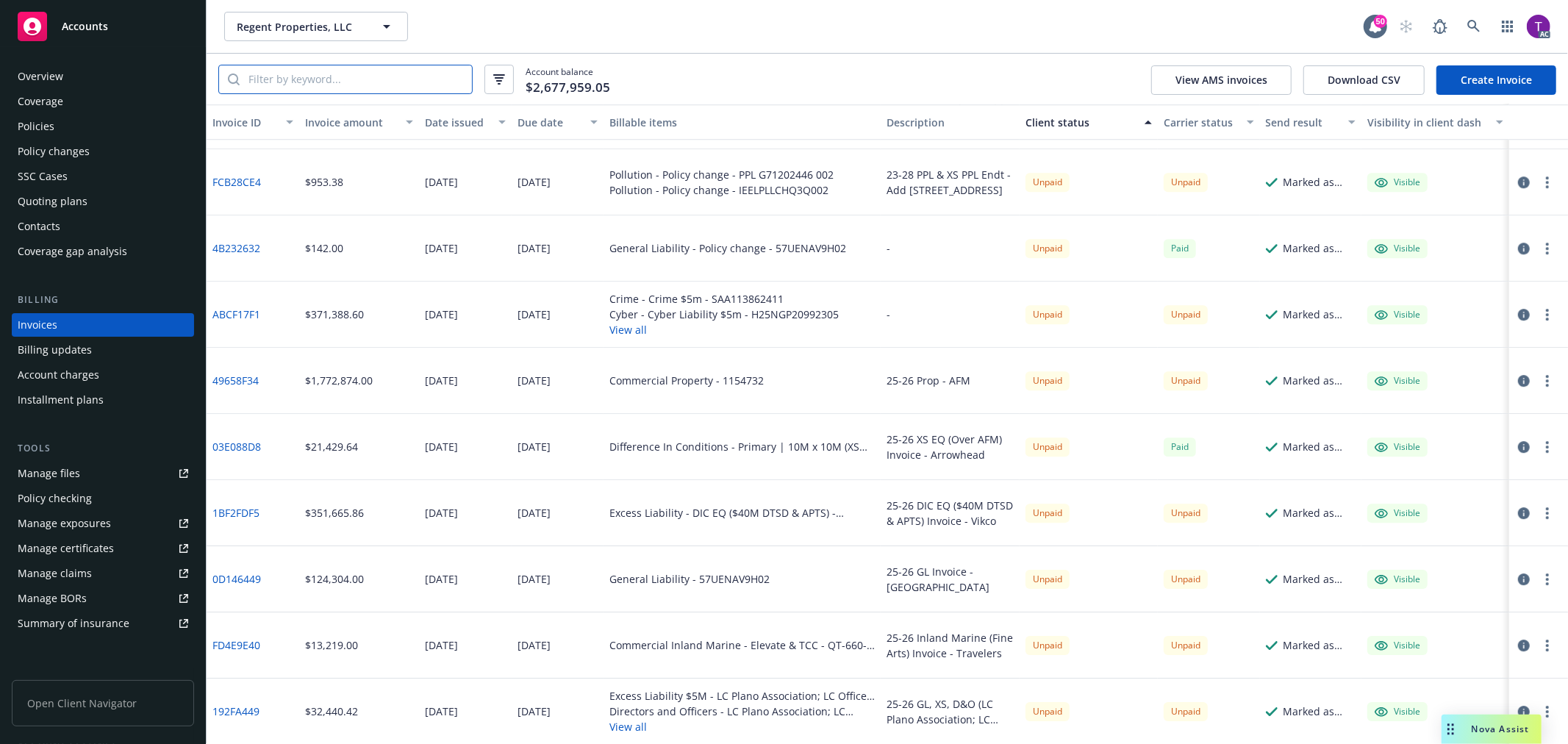
click at [420, 83] on input "search" at bounding box center [355, 79] width 232 height 28
paste input "ABCF17F1"
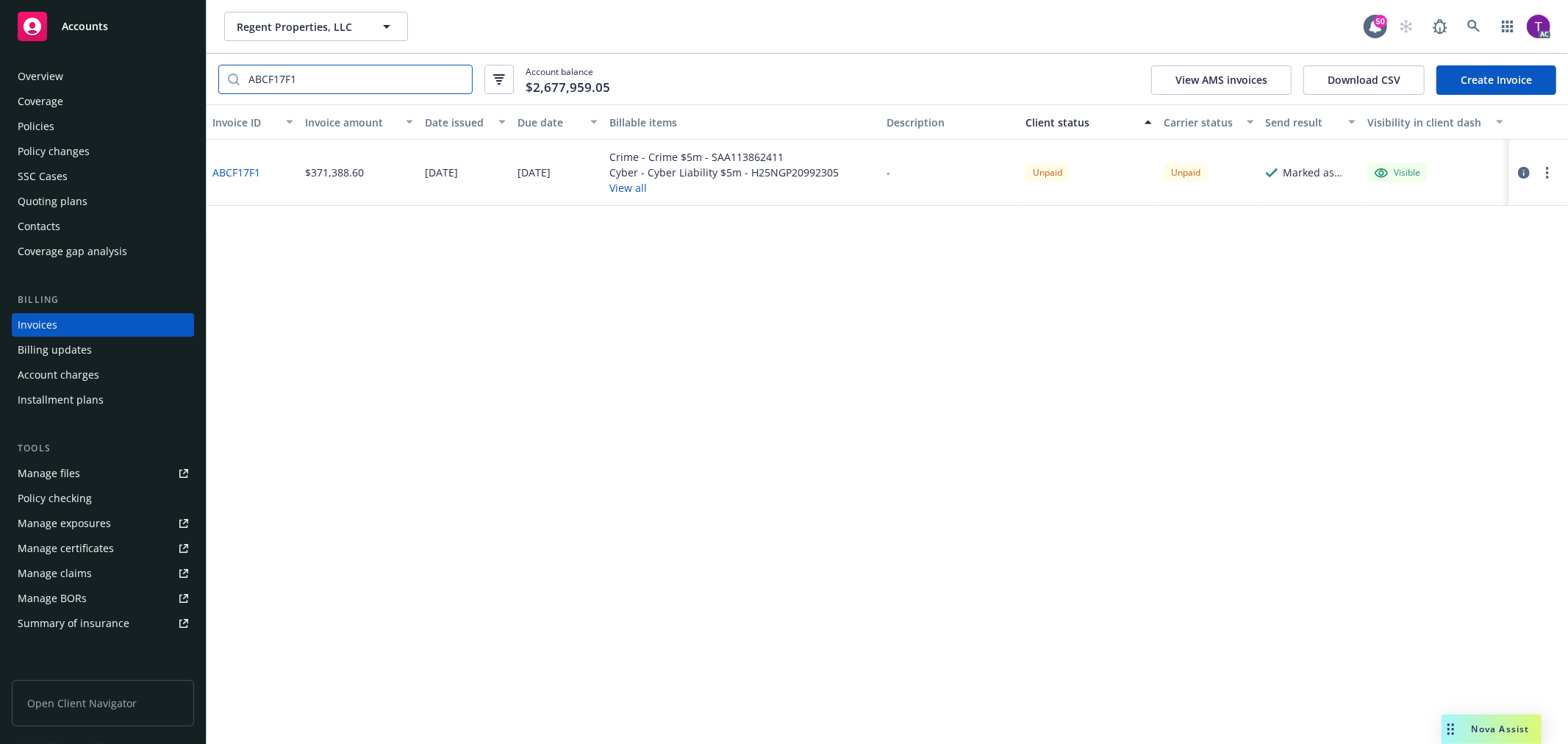
type input "ABCF17F1"
click at [221, 171] on link "ABCF17F1" at bounding box center [236, 172] width 48 height 15
click at [454, 76] on input "ABCF17F1" at bounding box center [355, 79] width 232 height 28
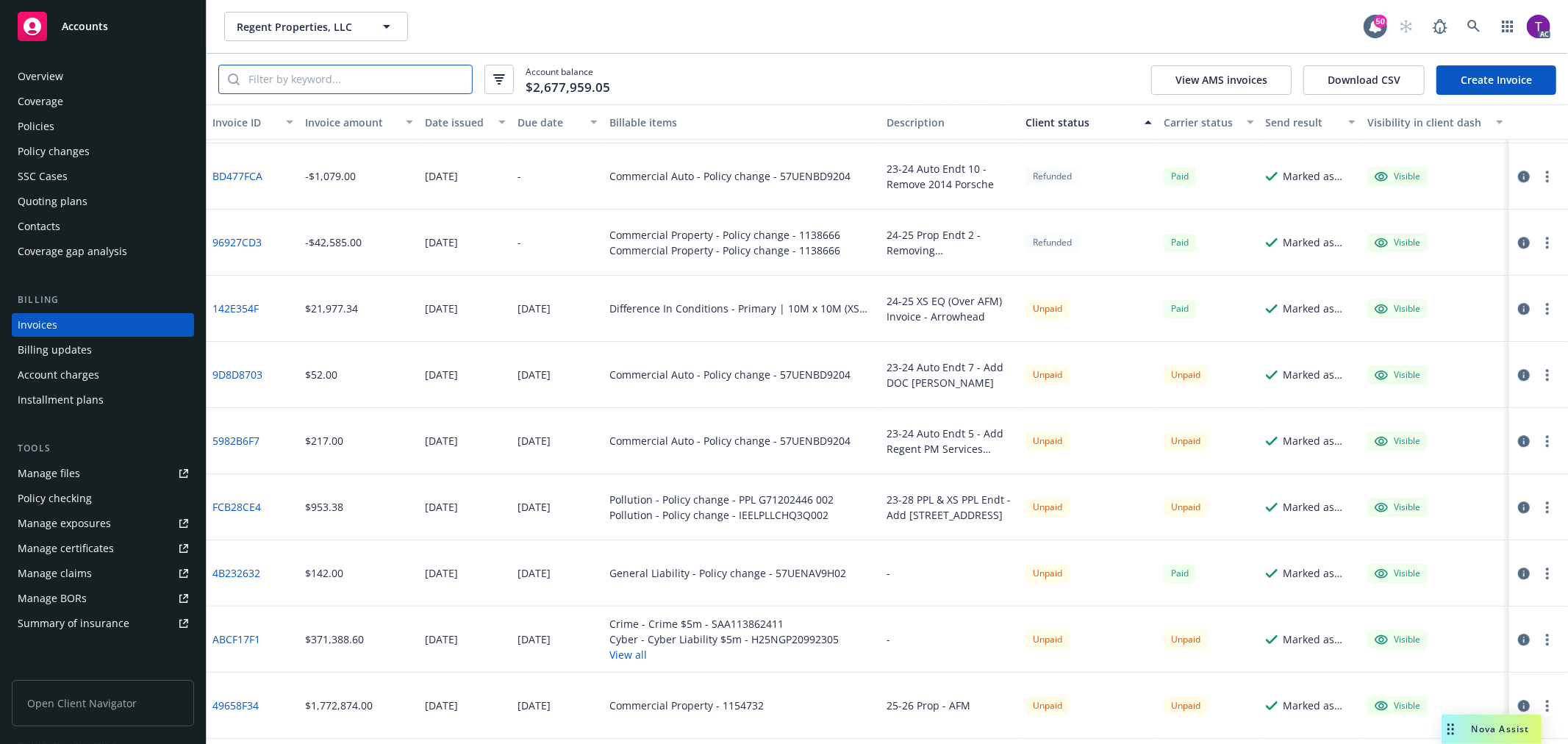
scroll to position [3383, 0]
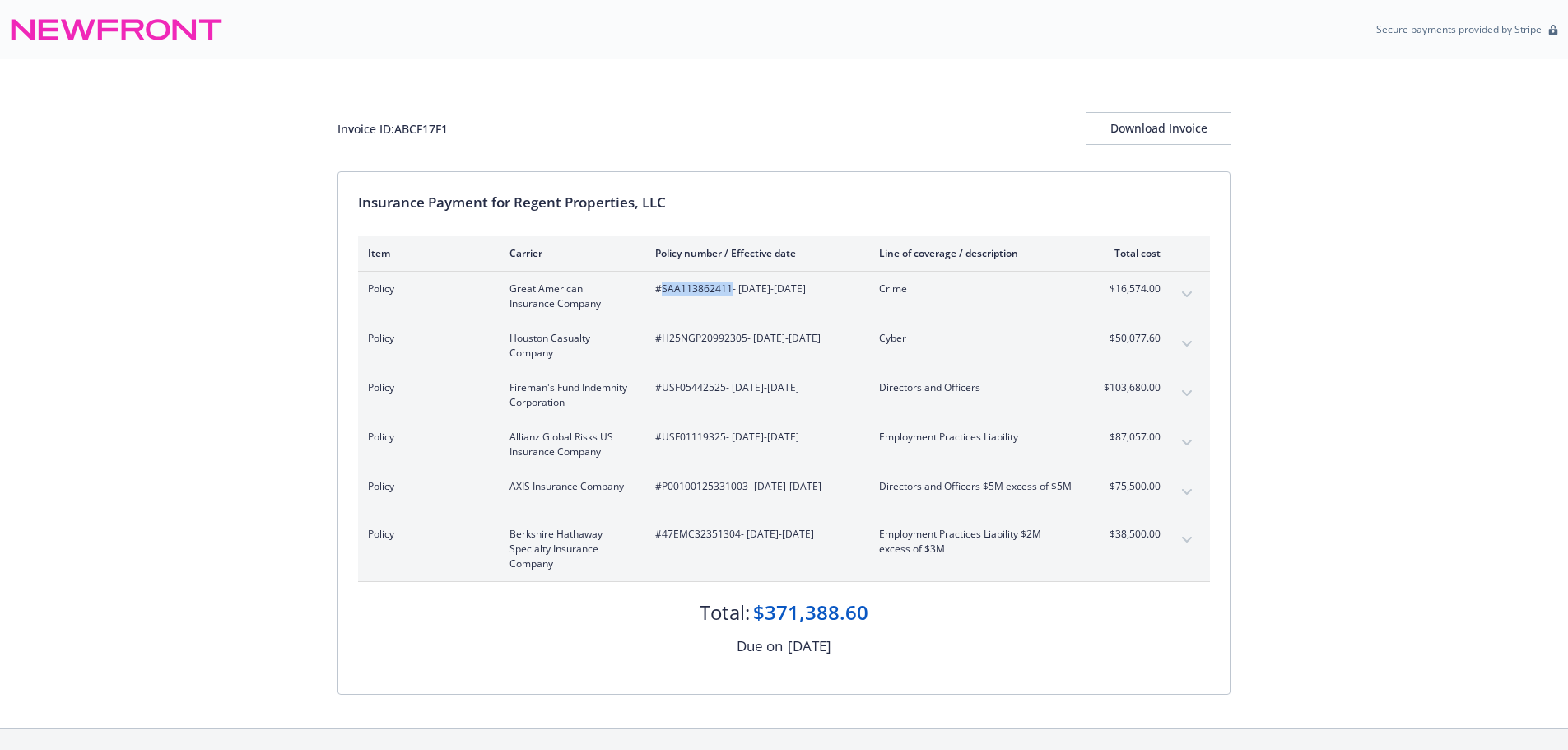
drag, startPoint x: 728, startPoint y: 293, endPoint x: 664, endPoint y: 292, distance: 64.0
click at [664, 292] on span "#SAA113862411 - [DATE]-[DATE]" at bounding box center [754, 288] width 198 height 15
copy span "SAA113862411"
drag, startPoint x: 1168, startPoint y: 295, endPoint x: 1111, endPoint y: 289, distance: 57.3
click at [1111, 289] on div "Policy Great American Insurance Company #SAA113862411 - [DATE]-[DATE] Crime $16…" at bounding box center [784, 296] width 852 height 50
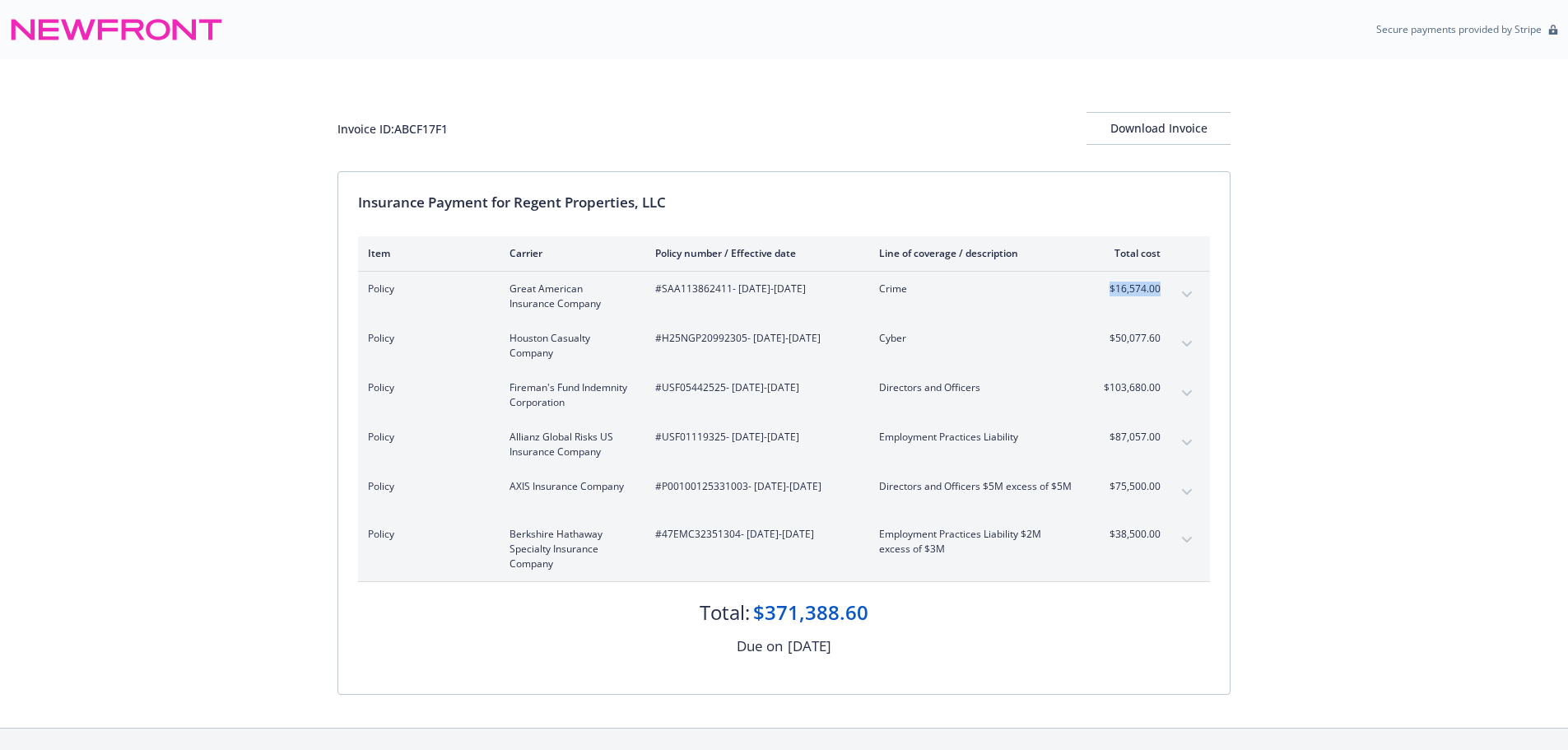
drag, startPoint x: 1111, startPoint y: 289, endPoint x: 1162, endPoint y: 292, distance: 51.1
click at [1162, 292] on div "Policy Great American Insurance Company #SAA113862411 - [DATE]-[DATE] Crime $16…" at bounding box center [784, 296] width 852 height 50
copy span "$16,574.00"
drag, startPoint x: 745, startPoint y: 342, endPoint x: 665, endPoint y: 338, distance: 80.1
click at [665, 338] on span "#H25NGP20992305 - [DATE]-[DATE]" at bounding box center [754, 338] width 198 height 15
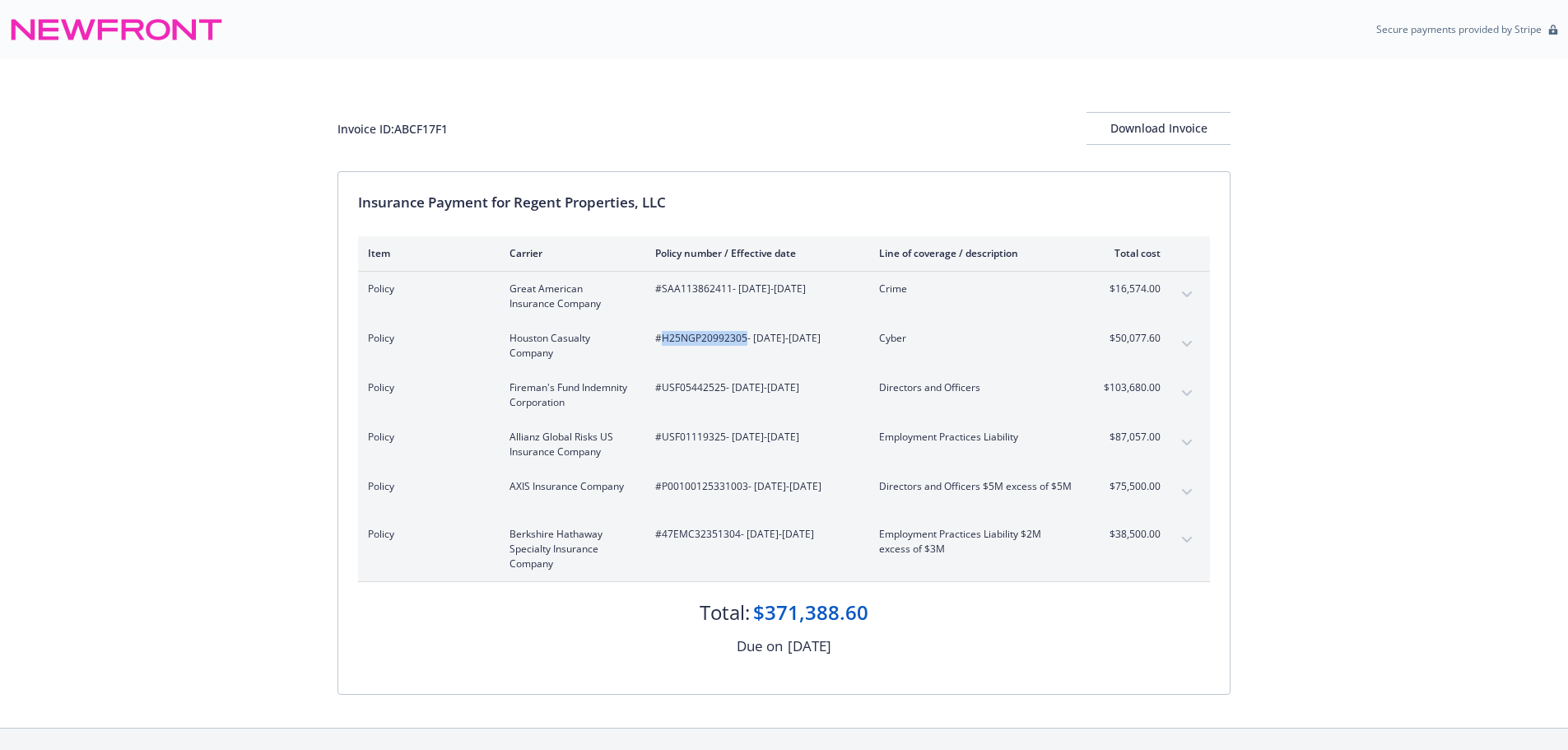
copy span "H25NGP20992305"
drag, startPoint x: 1165, startPoint y: 344, endPoint x: 1099, endPoint y: 341, distance: 66.1
click at [1099, 341] on div "Policy Houston Casualty Company #H25NGP20992305 - [DATE]-[DATE] Cyber $50,077.60" at bounding box center [784, 346] width 852 height 50
copy span "$50,077.60"
drag, startPoint x: 725, startPoint y: 389, endPoint x: 665, endPoint y: 387, distance: 60.0
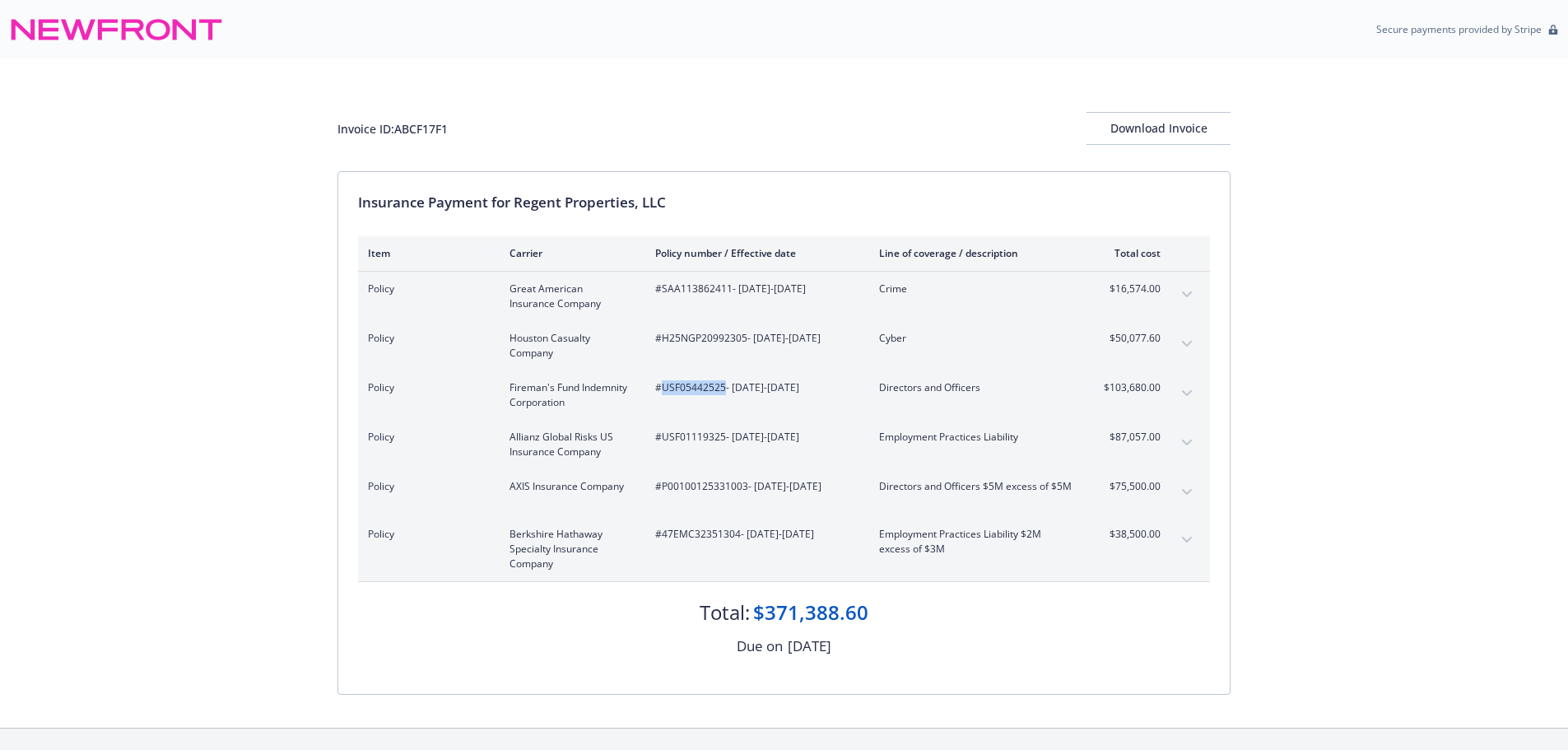
click at [665, 387] on span "#USF05442525 - [DATE]-[DATE]" at bounding box center [754, 387] width 198 height 15
copy span "USF05442525"
drag, startPoint x: 1165, startPoint y: 387, endPoint x: 1096, endPoint y: 384, distance: 69.1
click at [1096, 384] on div "Policy Fireman's Fund Indemnity Corporation #USF05442525 - [DATE]-[DATE] Direct…" at bounding box center [784, 395] width 852 height 50
copy span "$103,680.00"
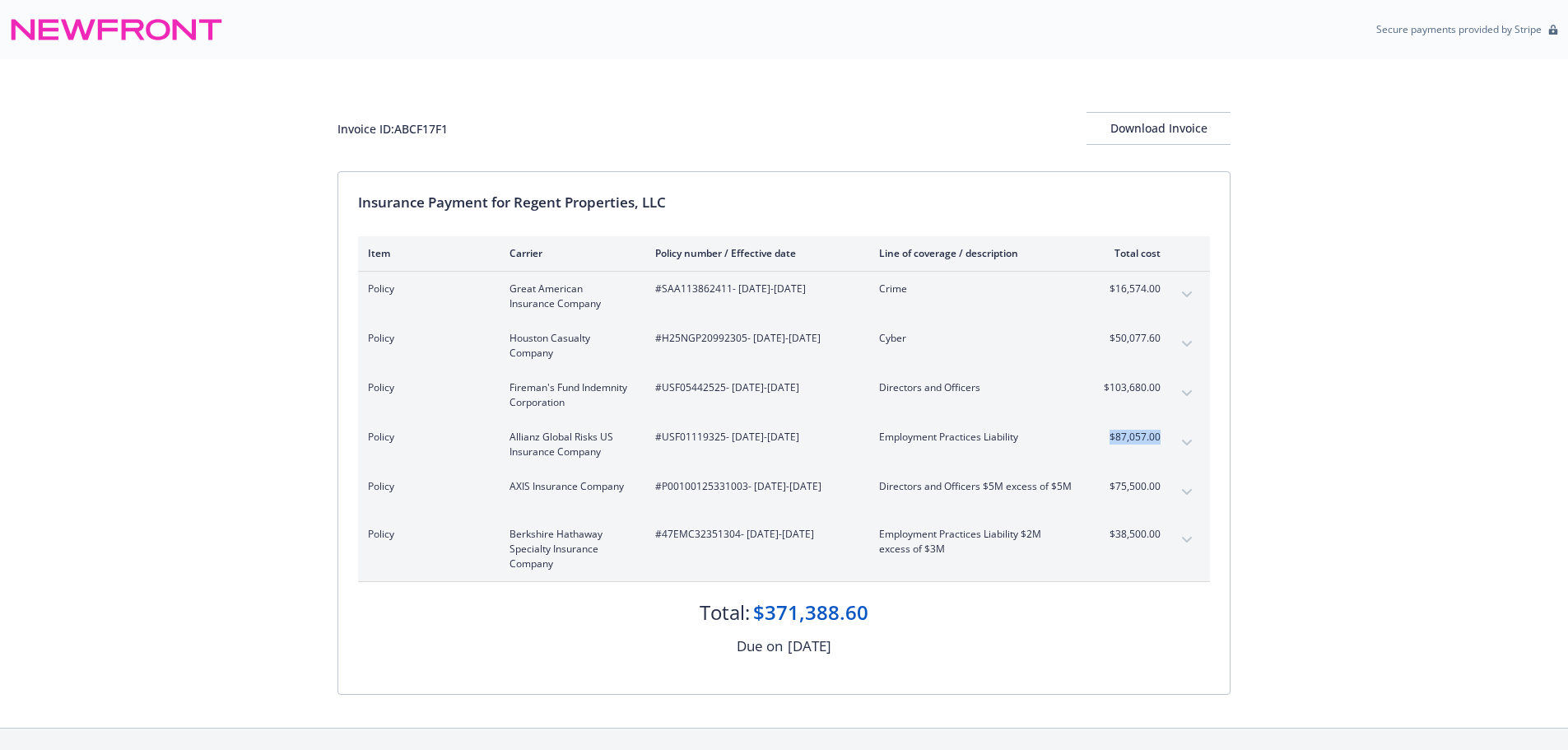
drag, startPoint x: 1160, startPoint y: 446, endPoint x: 1104, endPoint y: 442, distance: 56.1
click at [1104, 442] on div "$87,057.00" at bounding box center [1129, 445] width 62 height 30
copy span "$87,057.00"
drag, startPoint x: 724, startPoint y: 443, endPoint x: 664, endPoint y: 439, distance: 60.1
click at [664, 439] on span "#USF01119325 - 08/01/2025-08/01/2026" at bounding box center [754, 437] width 198 height 15
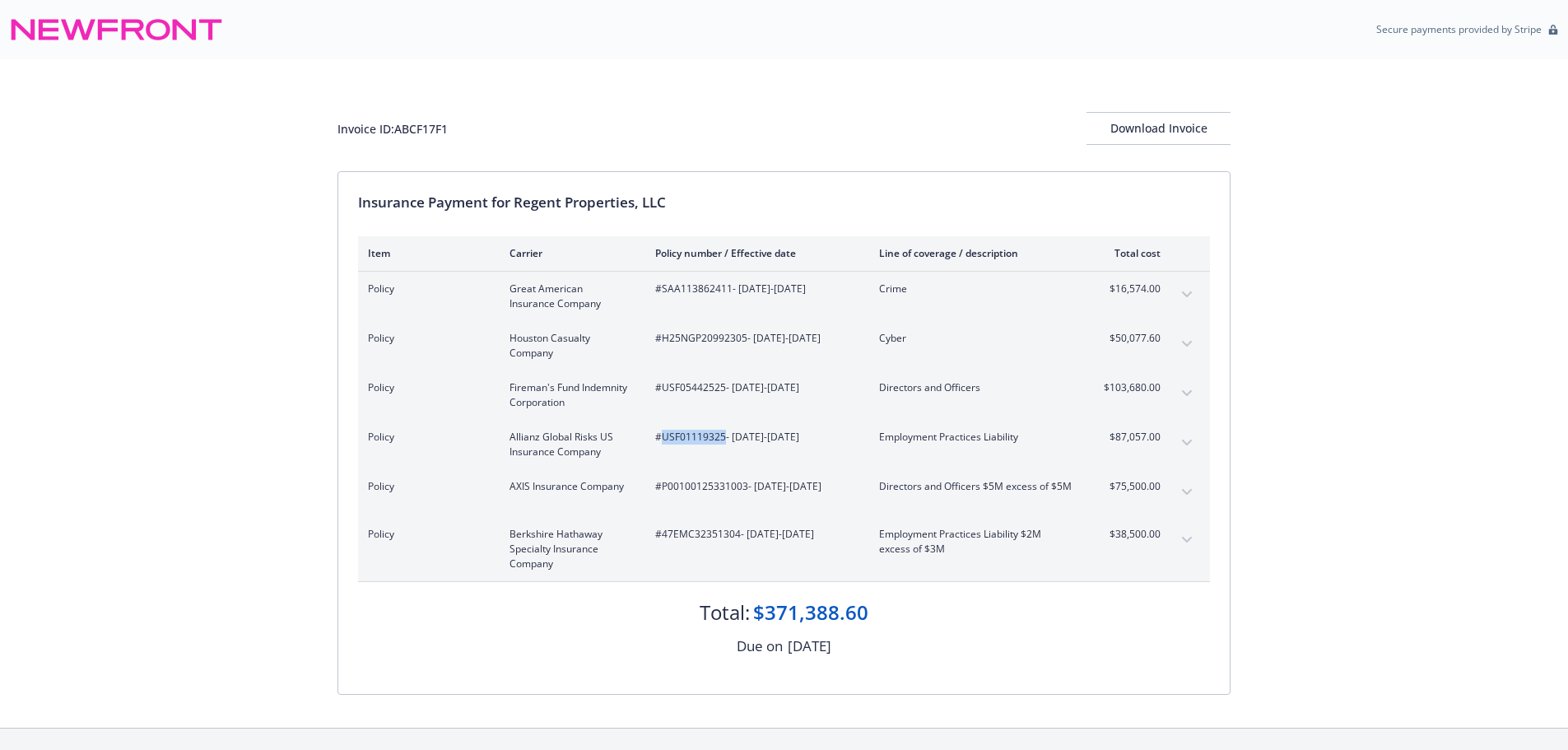
copy span "USF01119325"
drag, startPoint x: 746, startPoint y: 482, endPoint x: 661, endPoint y: 484, distance: 85.0
click at [661, 484] on span "#P00100125331003 - 08/01/2025-08/01/2026" at bounding box center [754, 485] width 198 height 15
copy span "P00100125331003"
drag, startPoint x: 1153, startPoint y: 498, endPoint x: 1098, endPoint y: 497, distance: 55.0
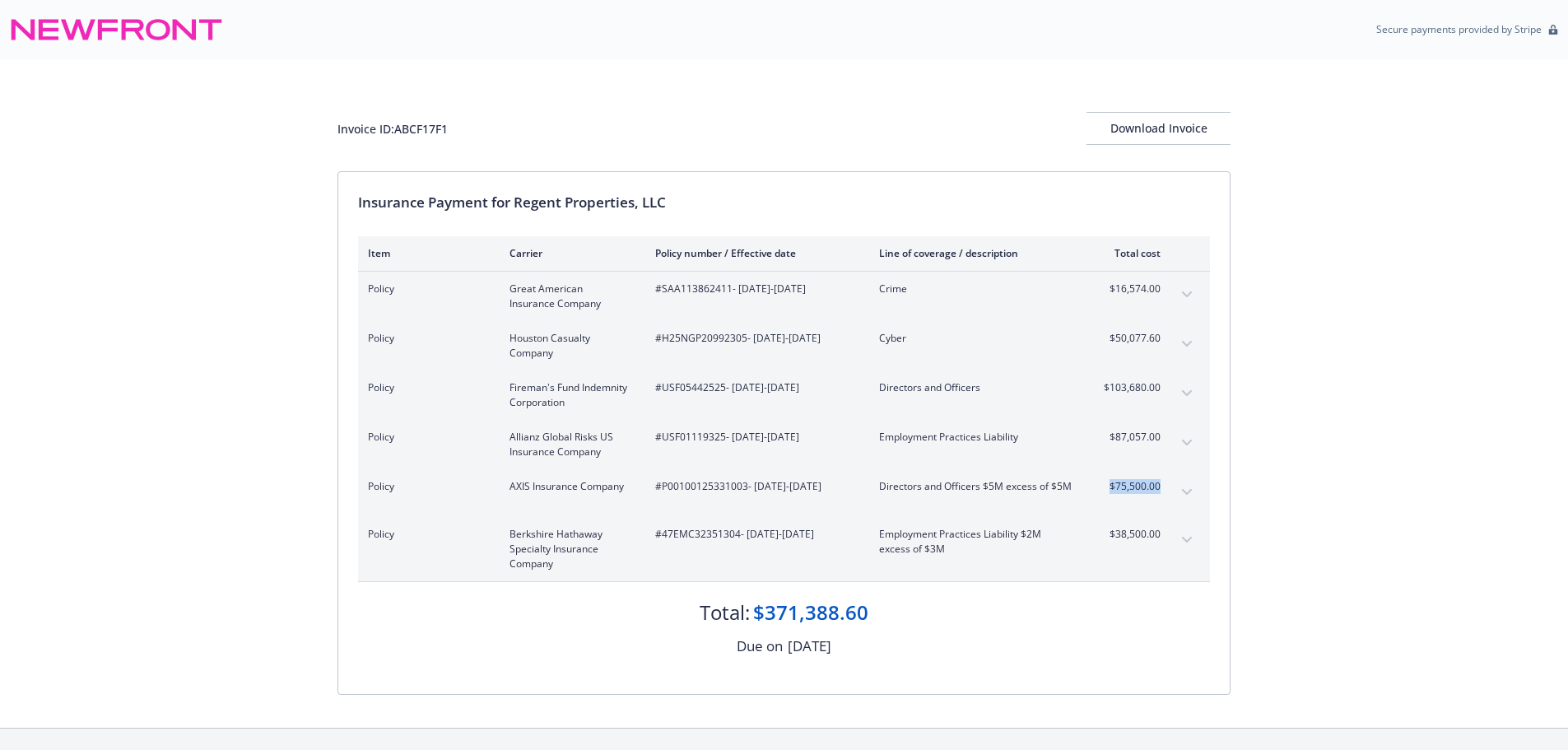
click at [1098, 497] on div "Policy AXIS Insurance Company #P00100125331003 - 08/01/2025-08/01/2026 Director…" at bounding box center [784, 493] width 852 height 48
copy span "$75,500.00"
drag, startPoint x: 1159, startPoint y: 544, endPoint x: 1101, endPoint y: 542, distance: 58.0
click at [1101, 542] on div "$38,500.00" at bounding box center [1129, 548] width 62 height 45
drag, startPoint x: 739, startPoint y: 536, endPoint x: 664, endPoint y: 534, distance: 75.0
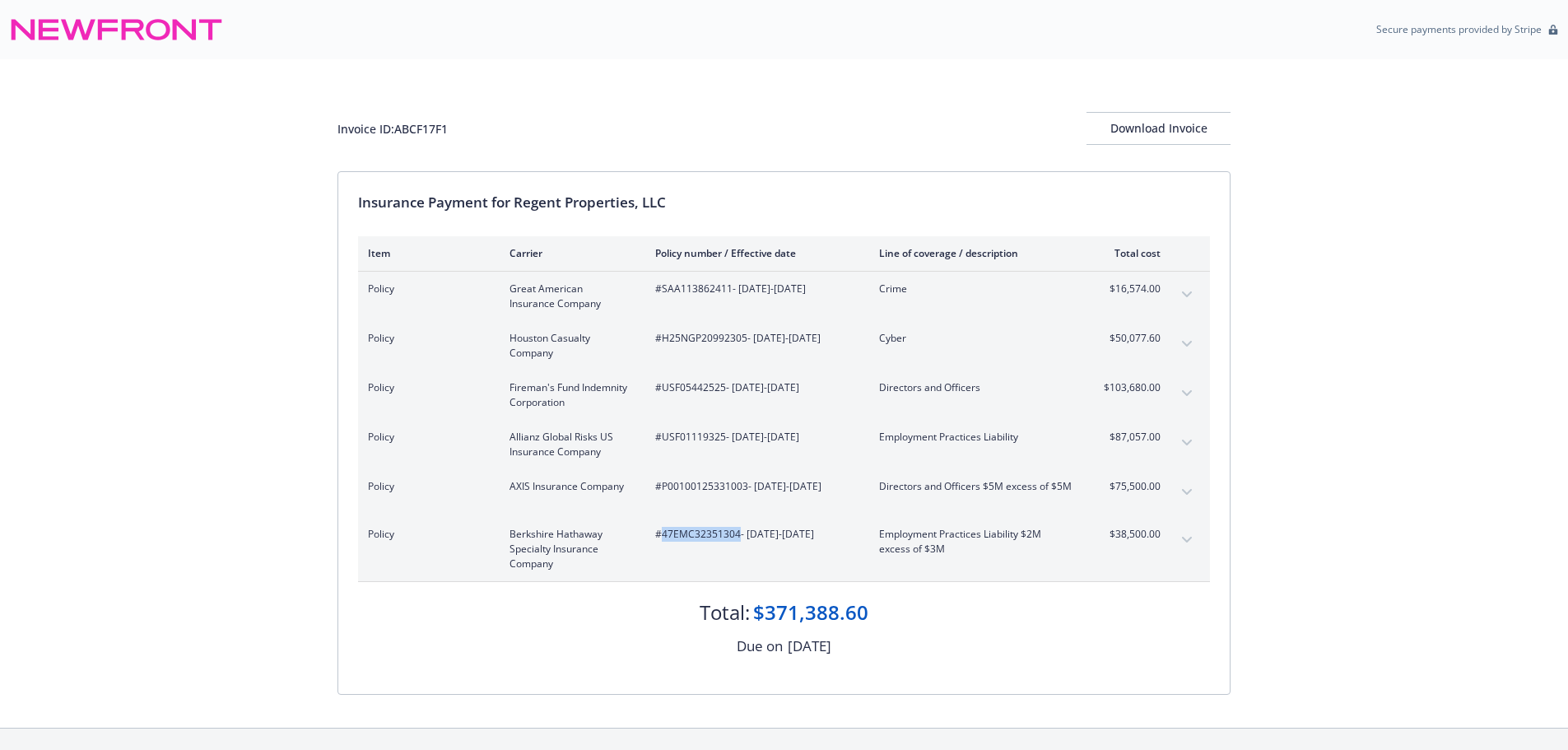
click at [664, 534] on span "#47EMC32351304 - 08/01/2025-08/01/2026" at bounding box center [754, 533] width 198 height 15
drag, startPoint x: 460, startPoint y: 131, endPoint x: 398, endPoint y: 130, distance: 62.0
click at [398, 130] on div "Invoice ID: ABCF17F1 Download Invoice" at bounding box center [784, 128] width 893 height 33
